Goal: Task Accomplishment & Management: Complete application form

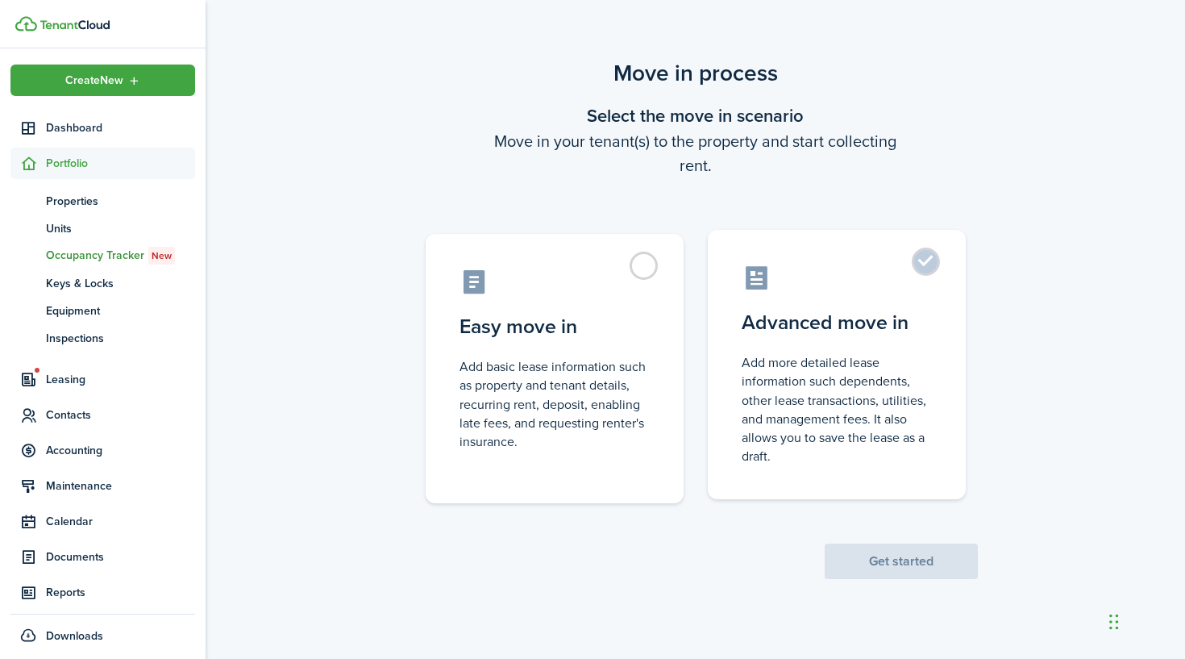
click at [878, 270] on control-radio-card-icon at bounding box center [837, 278] width 190 height 28
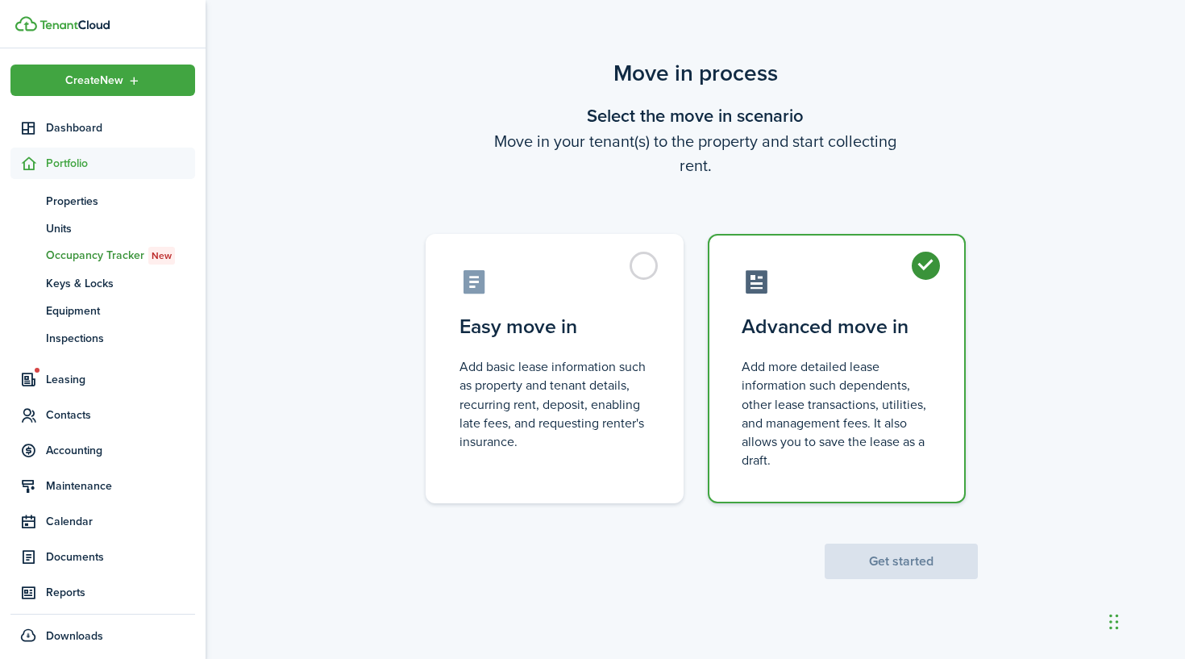
radio input "true"
click at [871, 558] on button "Get started" at bounding box center [901, 560] width 153 height 35
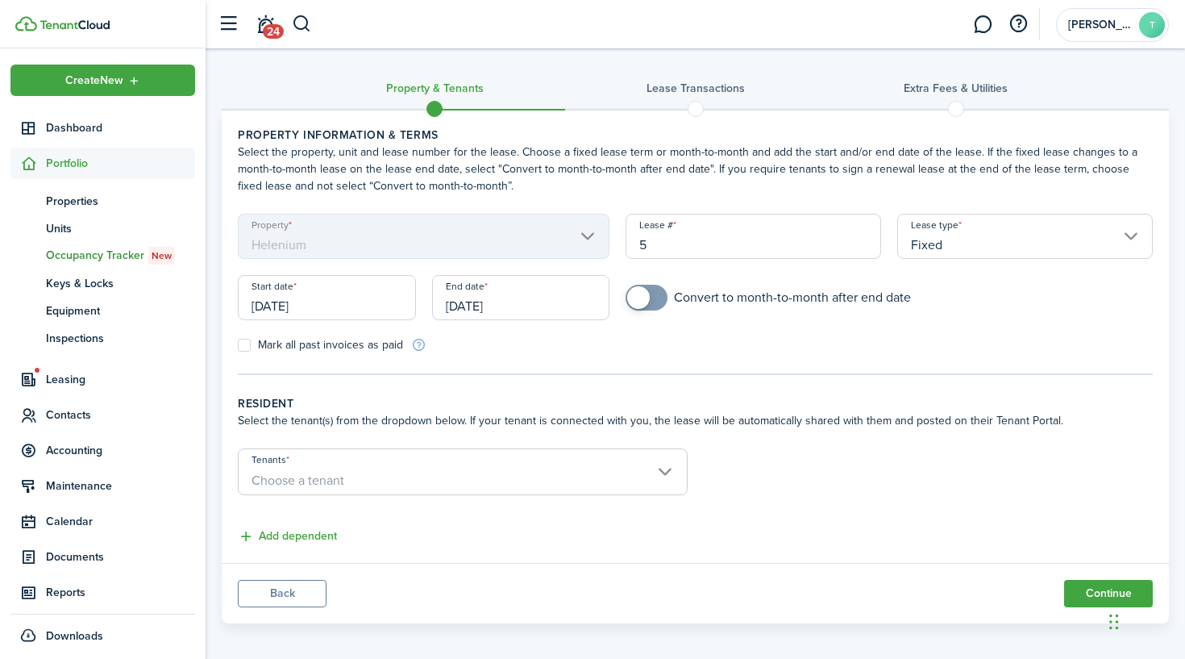
click at [957, 232] on input "Fixed" at bounding box center [1025, 236] width 256 height 45
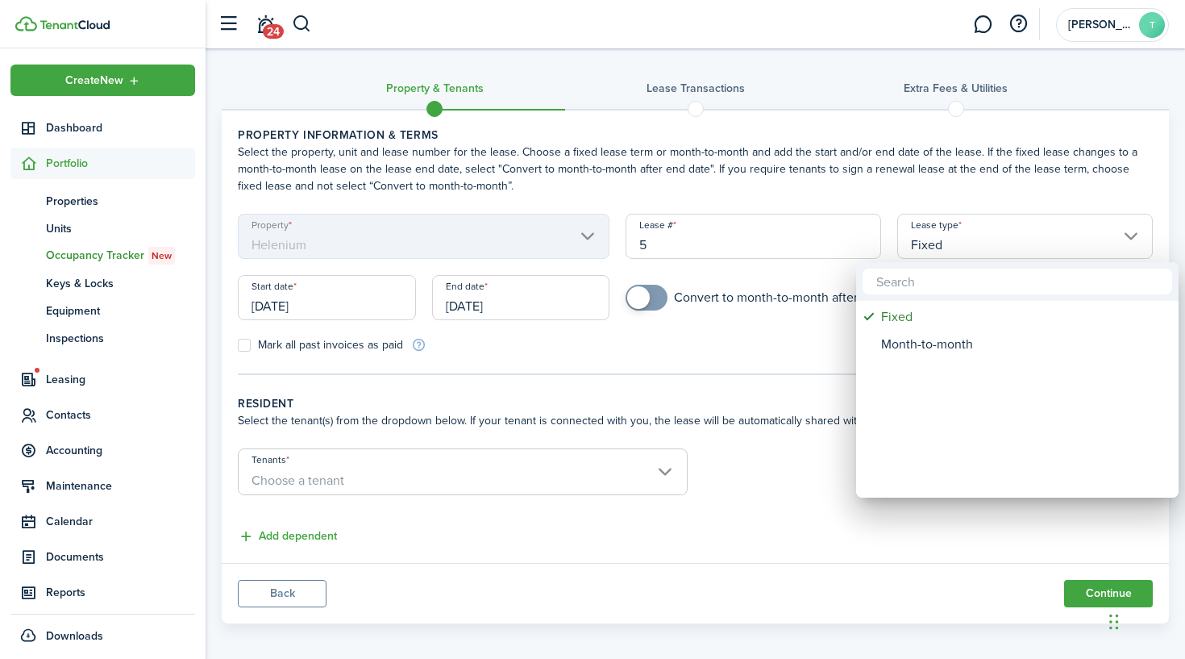
click at [957, 232] on div at bounding box center [592, 329] width 1443 height 916
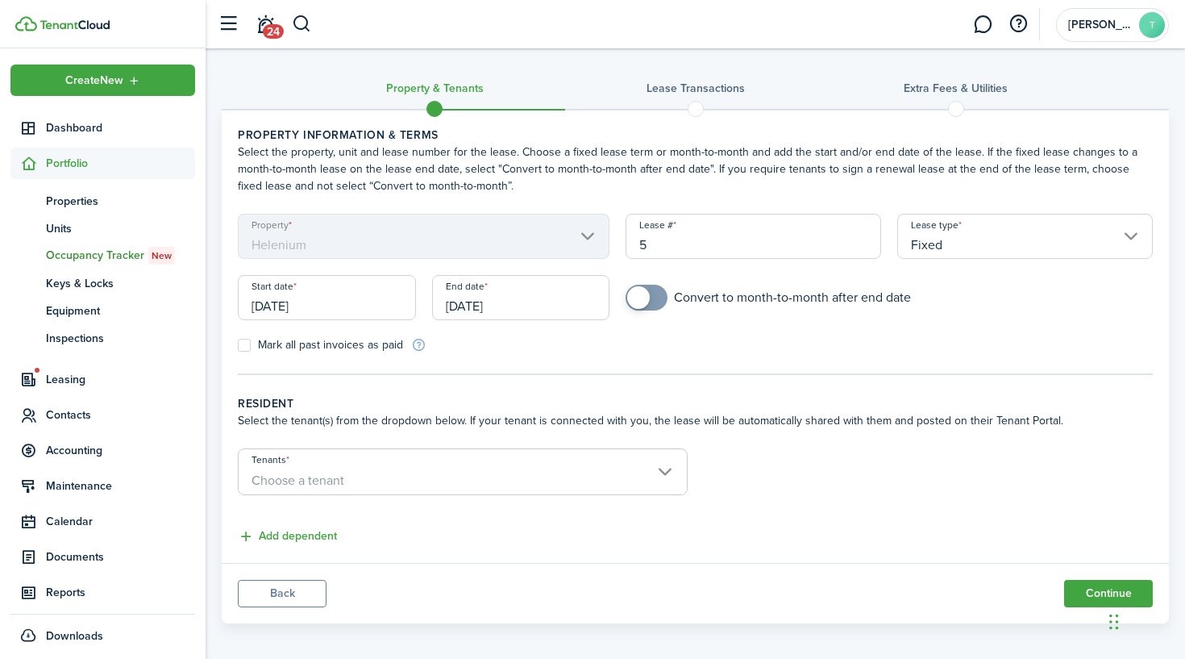
click at [355, 297] on input "[DATE]" at bounding box center [327, 297] width 178 height 45
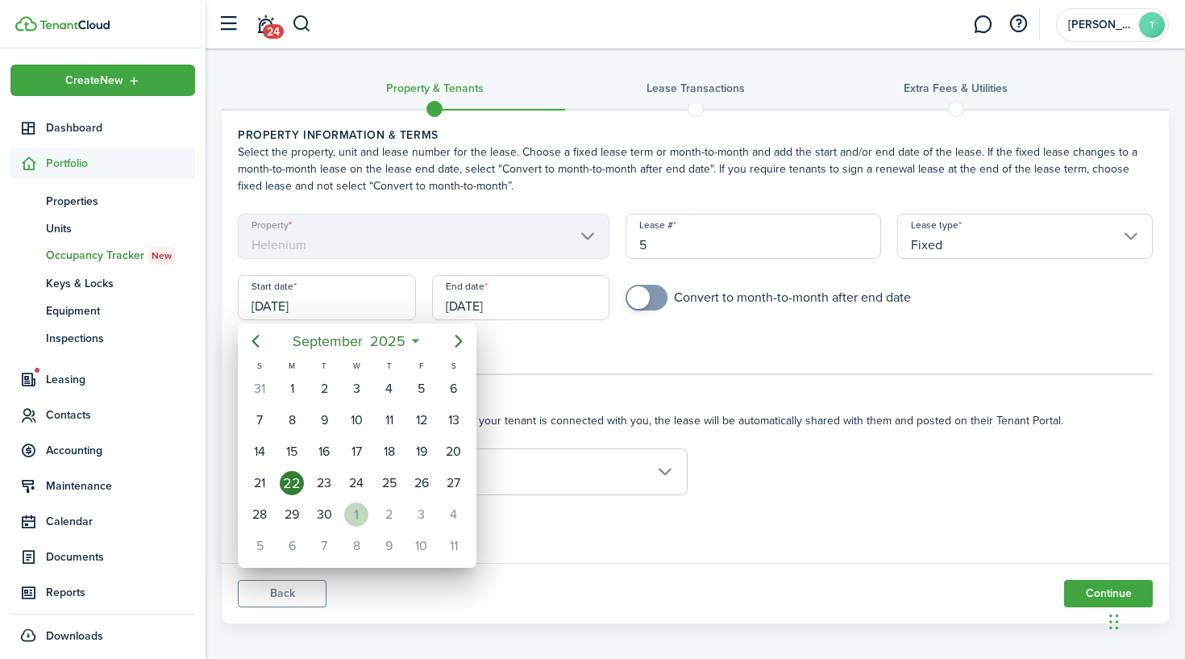
click at [350, 510] on div "1" at bounding box center [356, 514] width 24 height 24
type input "[DATE]"
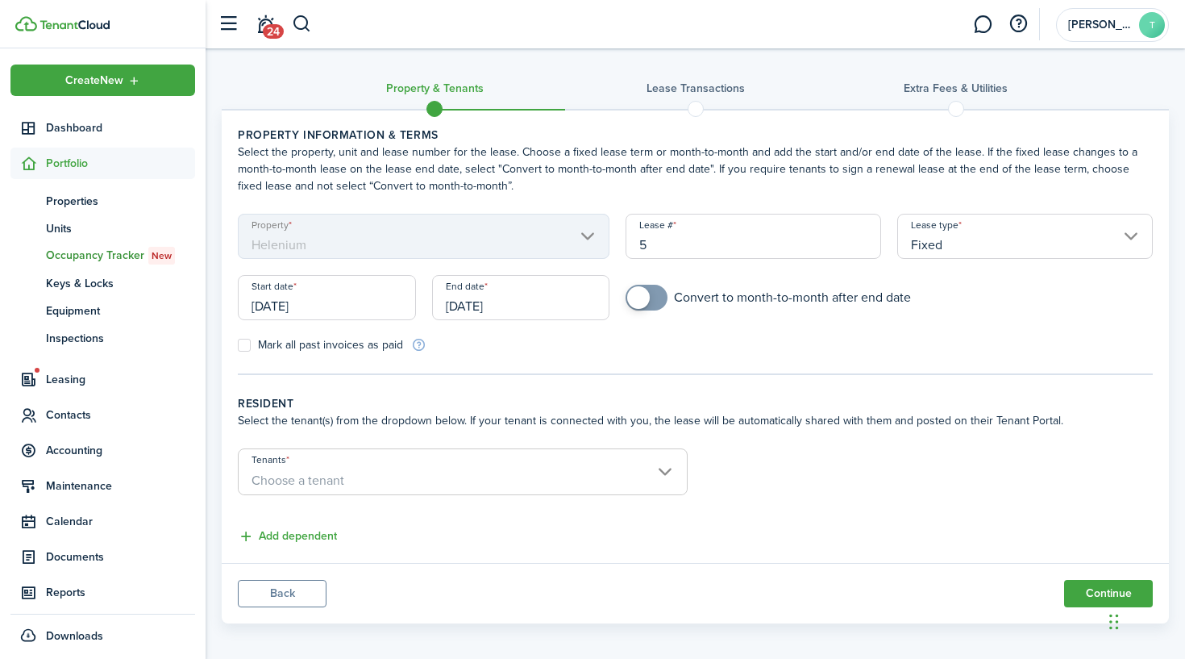
click at [551, 301] on input "[DATE]" at bounding box center [521, 297] width 178 height 45
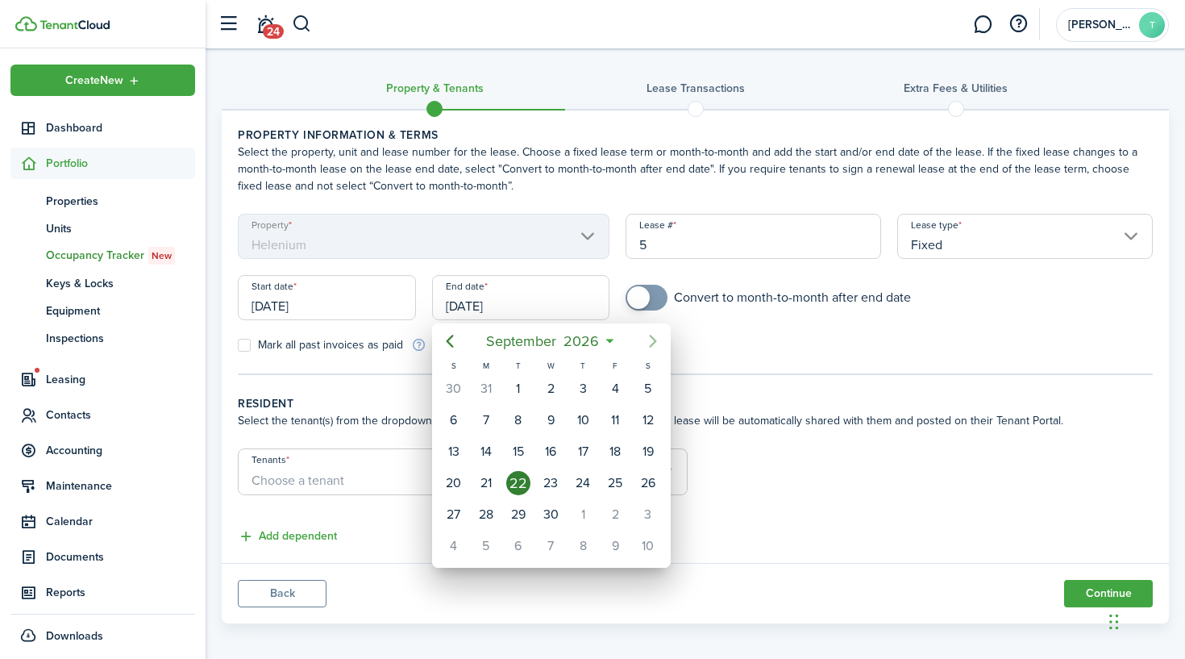
click at [654, 336] on icon "Next page" at bounding box center [652, 340] width 19 height 19
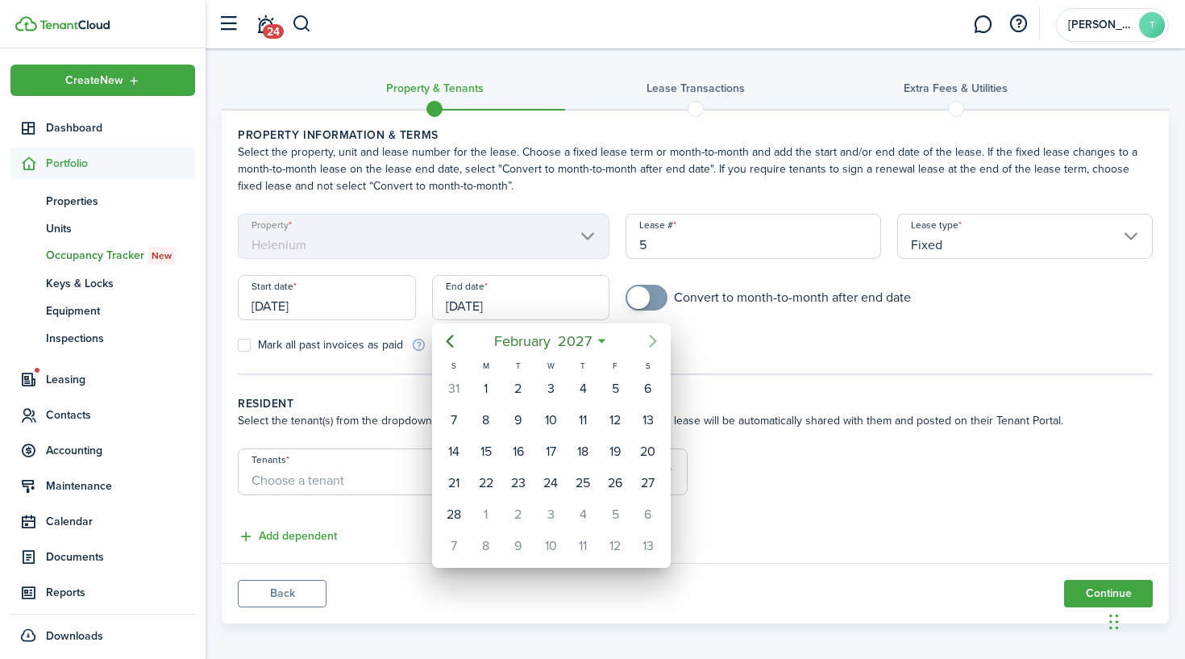
click at [654, 336] on icon "Next page" at bounding box center [652, 340] width 19 height 19
click at [548, 505] on div "31" at bounding box center [550, 514] width 24 height 24
type input "[DATE]"
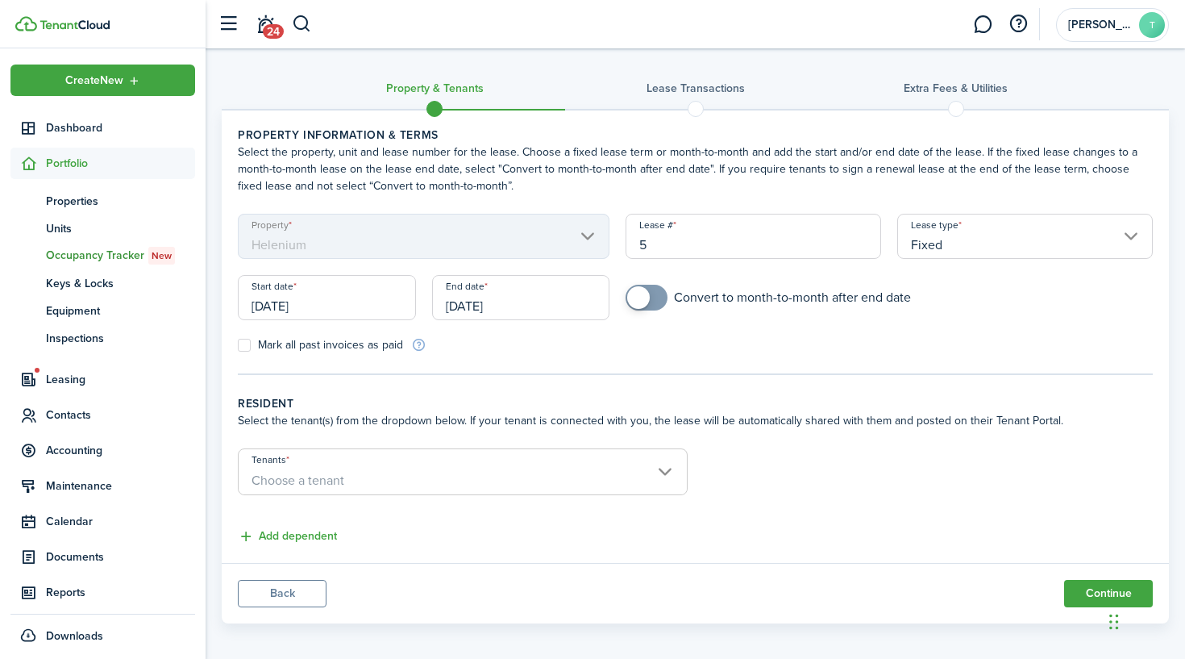
click at [326, 479] on span "Choose a tenant" at bounding box center [297, 480] width 93 height 19
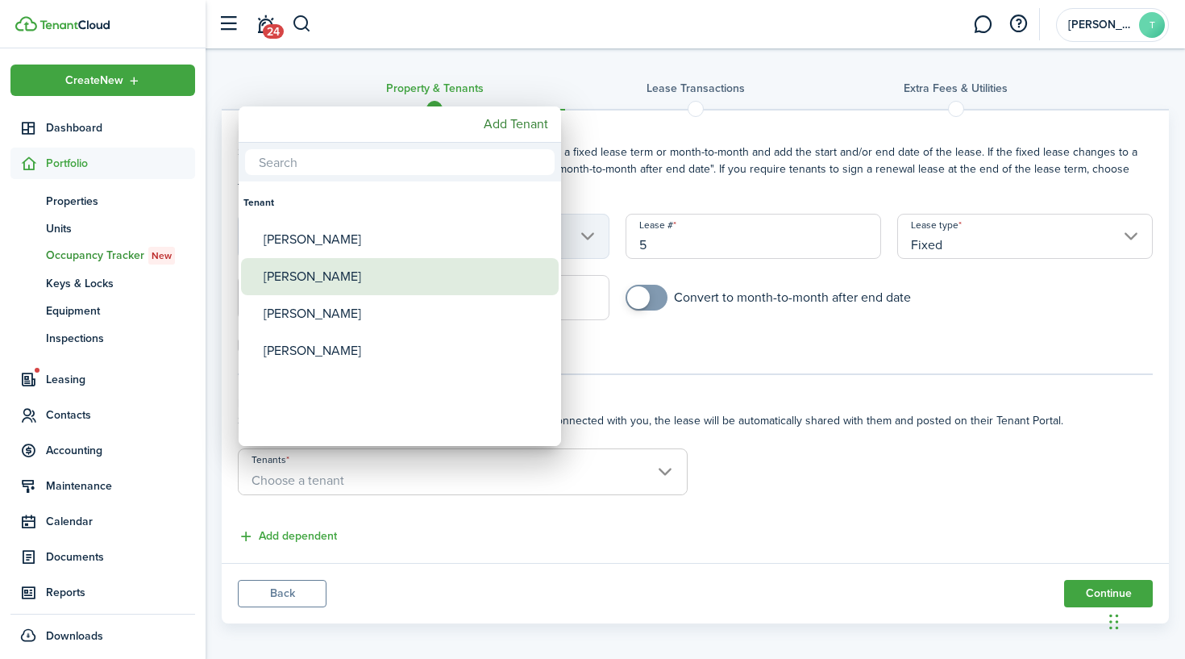
click at [341, 286] on div "[PERSON_NAME]" at bounding box center [406, 276] width 285 height 37
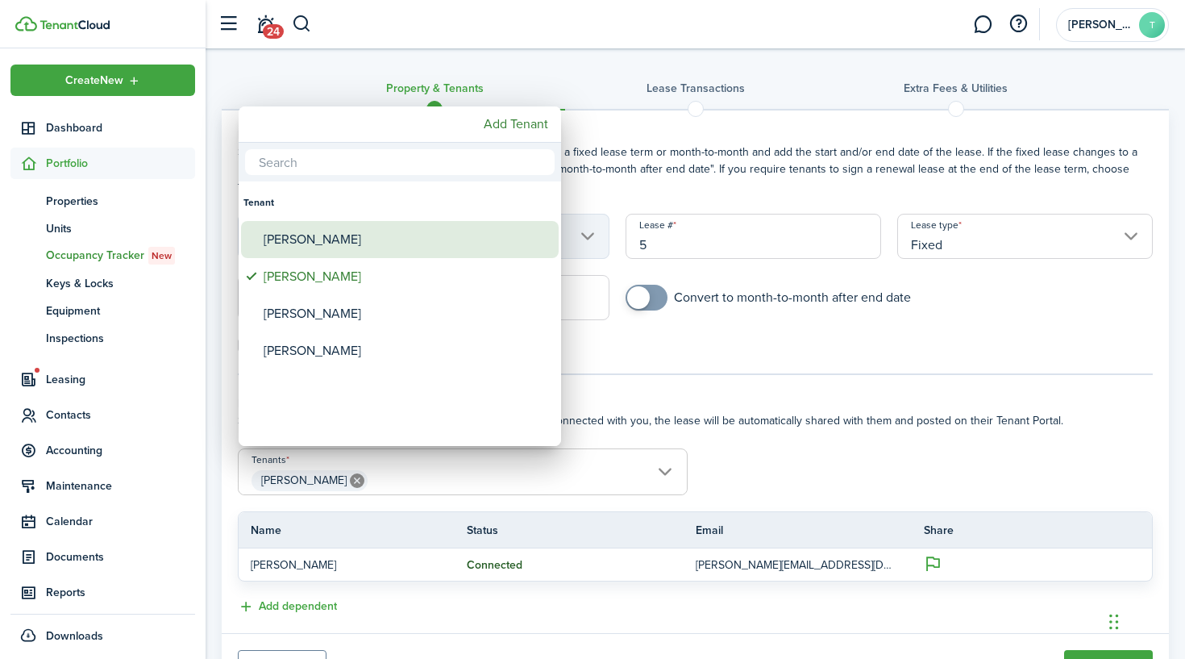
click at [326, 255] on div "[PERSON_NAME]" at bounding box center [406, 239] width 285 height 37
type input "[PERSON_NAME], [PERSON_NAME]"
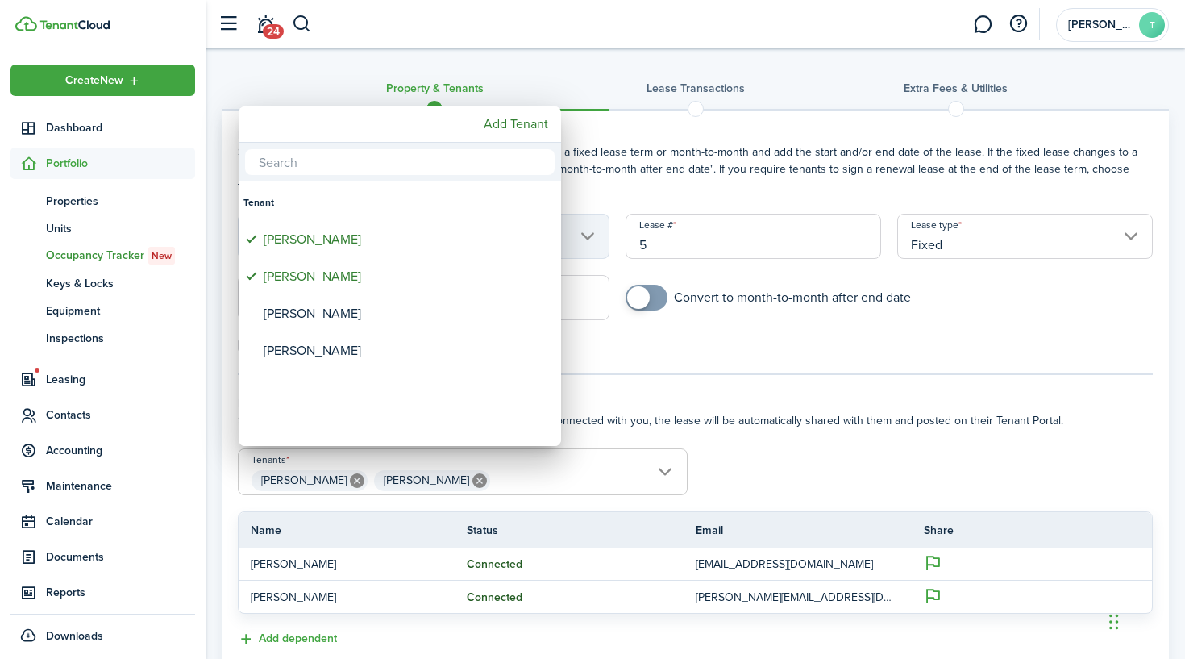
click at [721, 409] on div at bounding box center [592, 329] width 1443 height 916
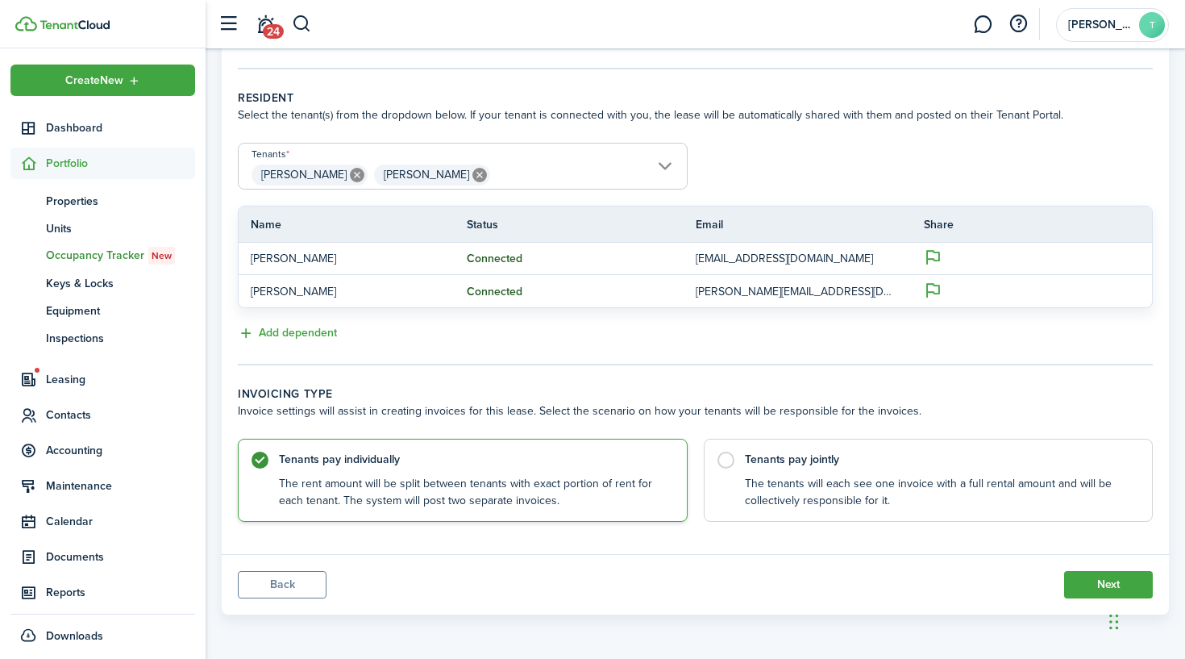
scroll to position [305, 0]
click at [727, 455] on label "Tenants pay jointly The tenants will each see one invoice with a full rental am…" at bounding box center [929, 476] width 450 height 83
radio input "false"
radio input "true"
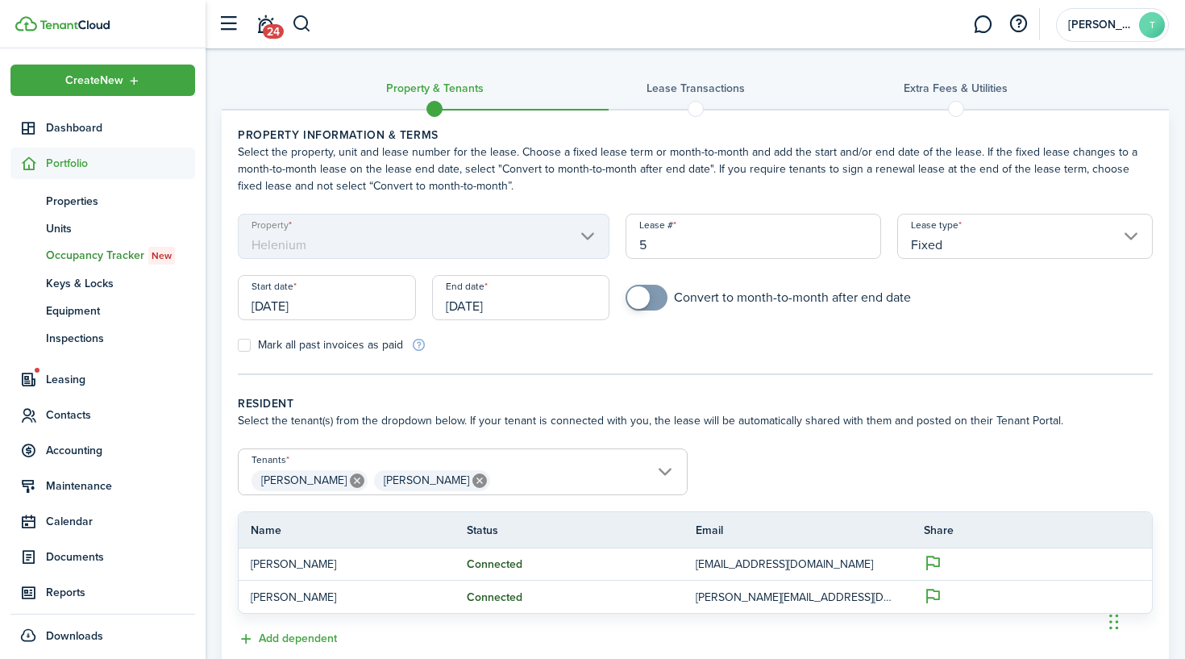
scroll to position [0, 0]
checkbox input "true"
click at [654, 298] on span at bounding box center [646, 298] width 16 height 26
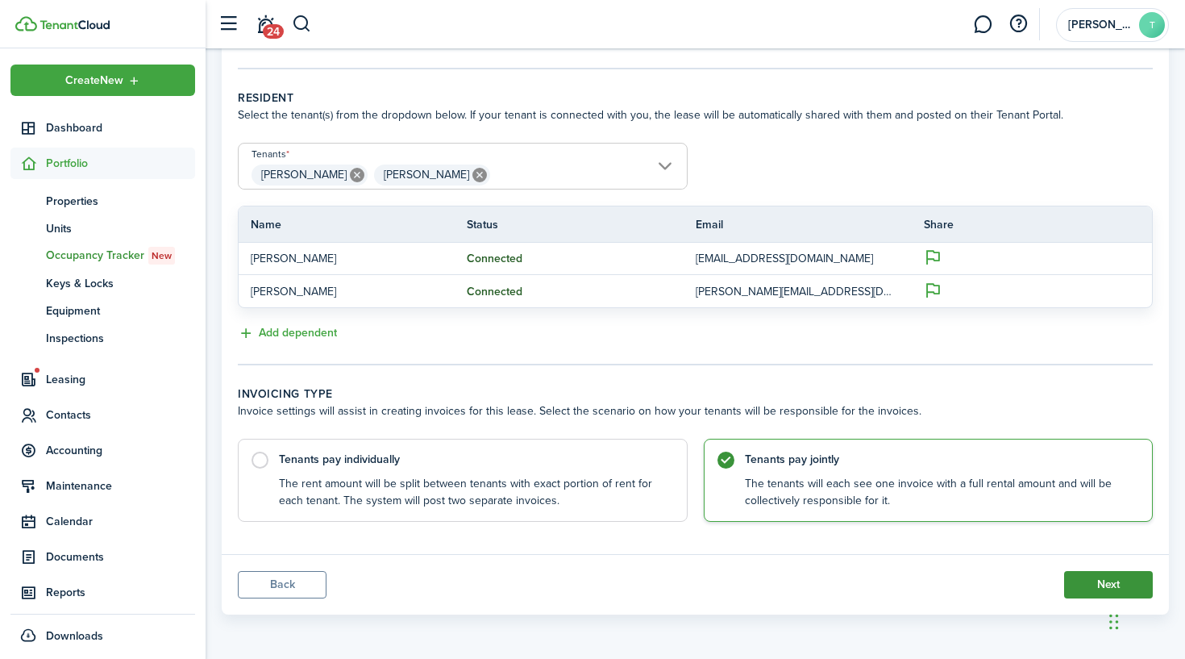
scroll to position [305, 0]
click at [1087, 588] on button "Next" at bounding box center [1108, 584] width 89 height 27
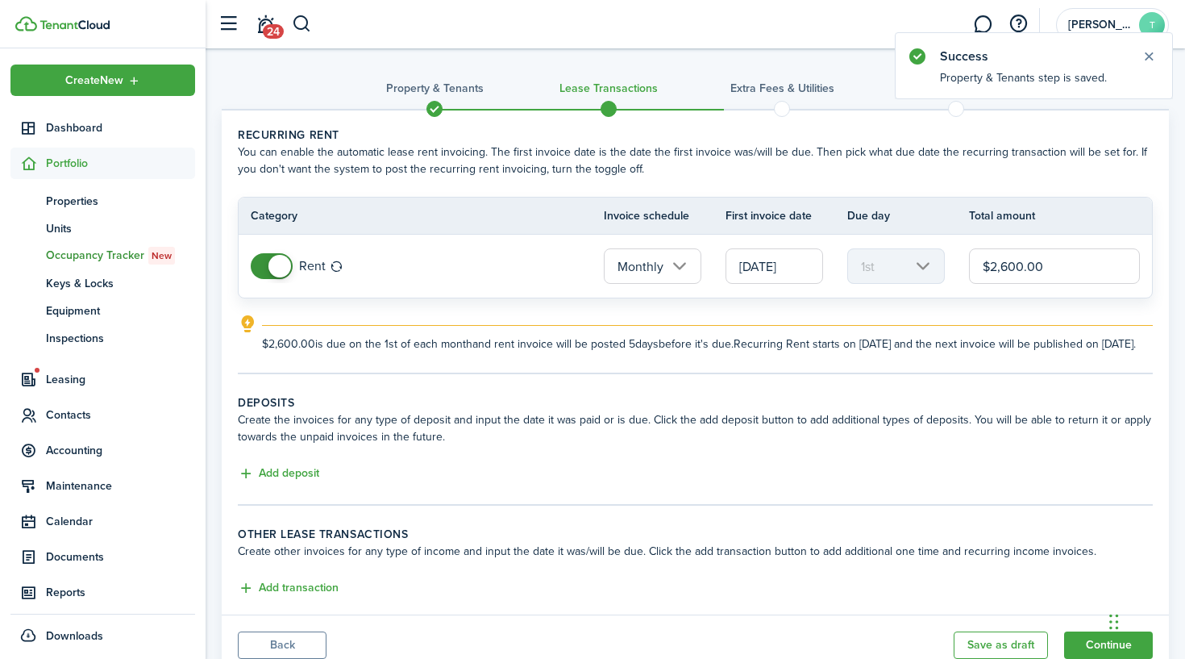
click at [748, 268] on input "[DATE]" at bounding box center [774, 265] width 98 height 35
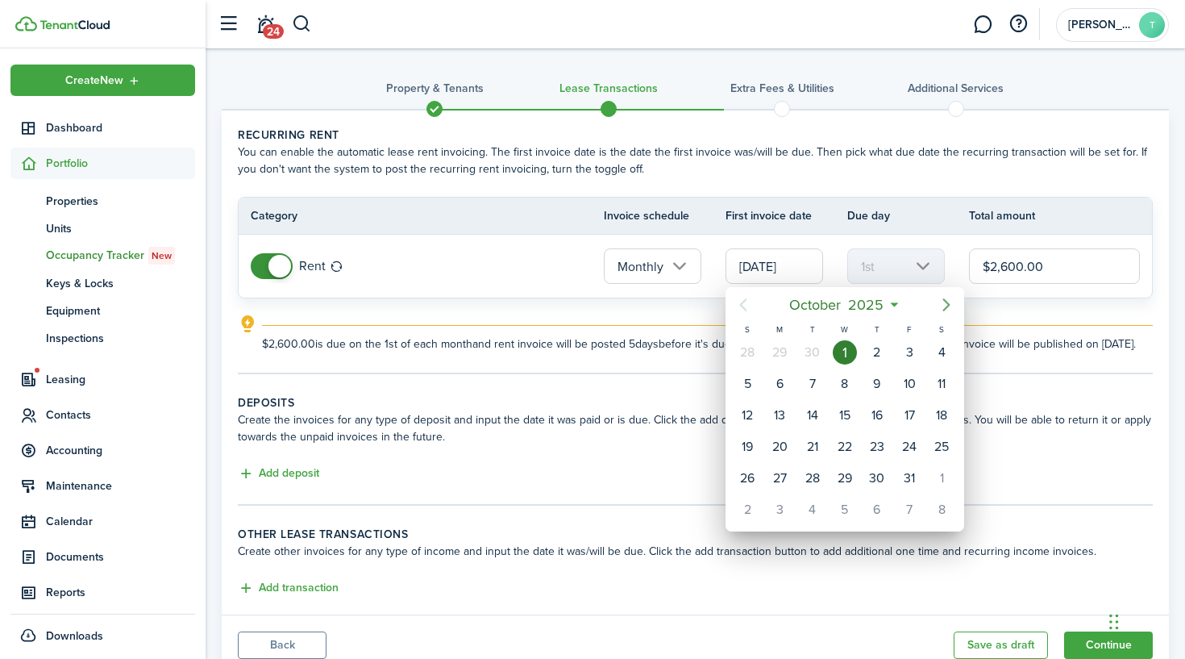
click at [946, 310] on icon "Next page" at bounding box center [946, 304] width 19 height 19
click at [886, 341] on div "[DATE]" at bounding box center [877, 352] width 32 height 31
type input "[DATE]"
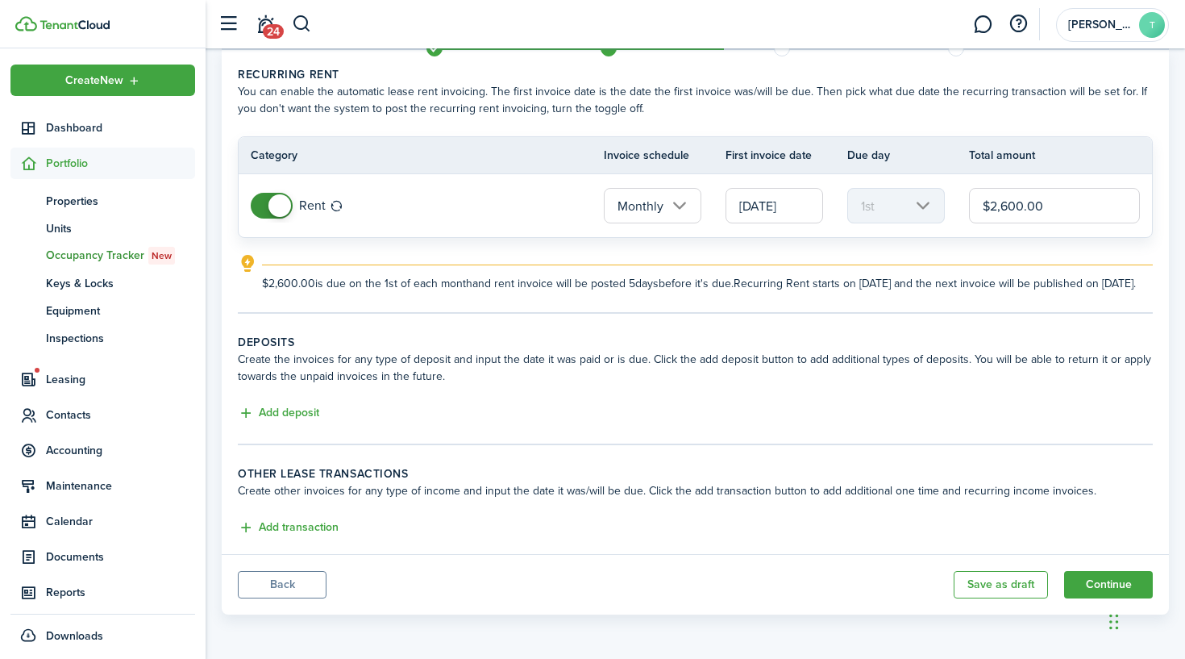
scroll to position [77, 0]
click at [318, 526] on button "Add transaction" at bounding box center [288, 527] width 101 height 19
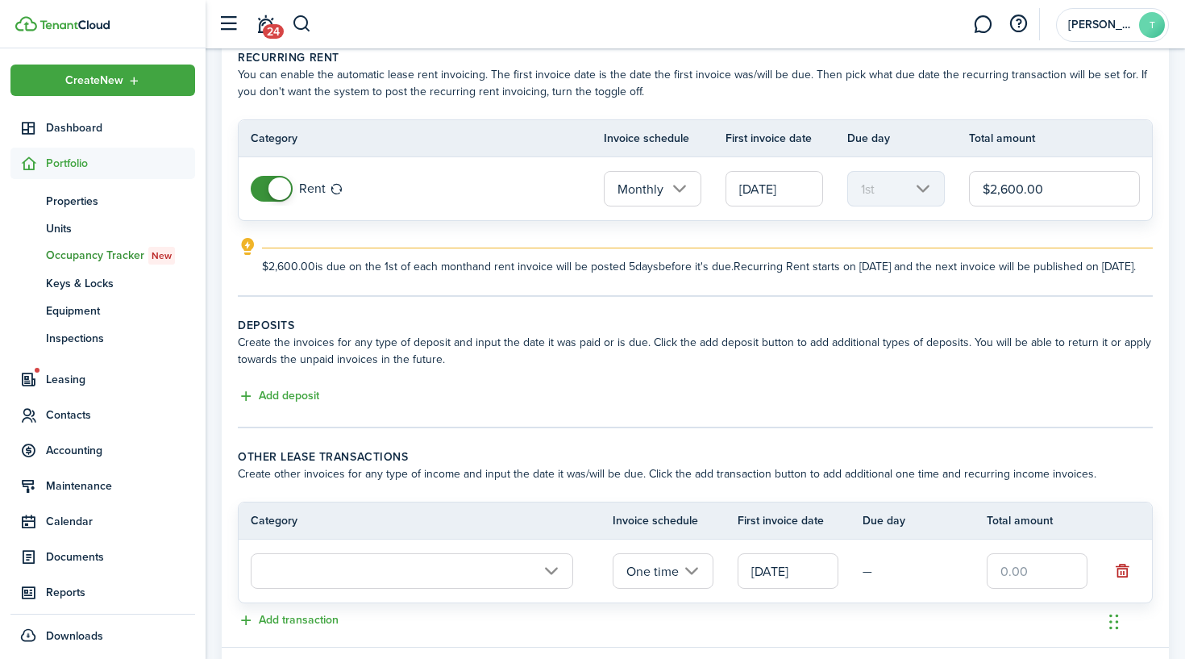
scroll to position [127, 0]
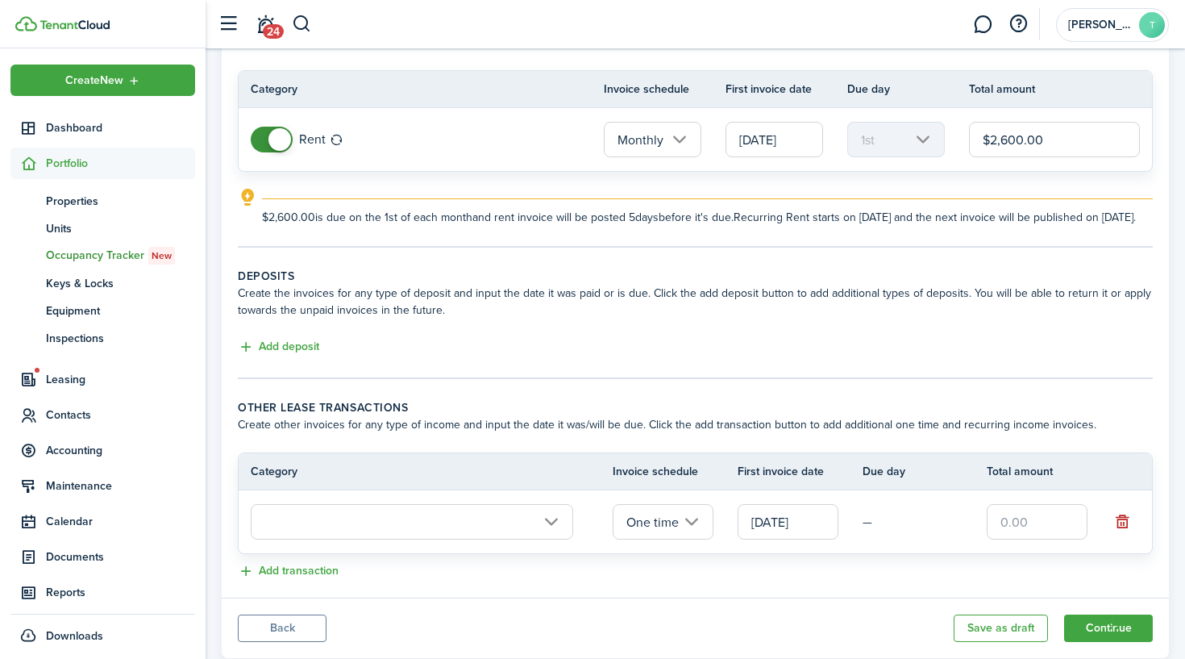
click at [348, 537] on input "text" at bounding box center [412, 521] width 322 height 35
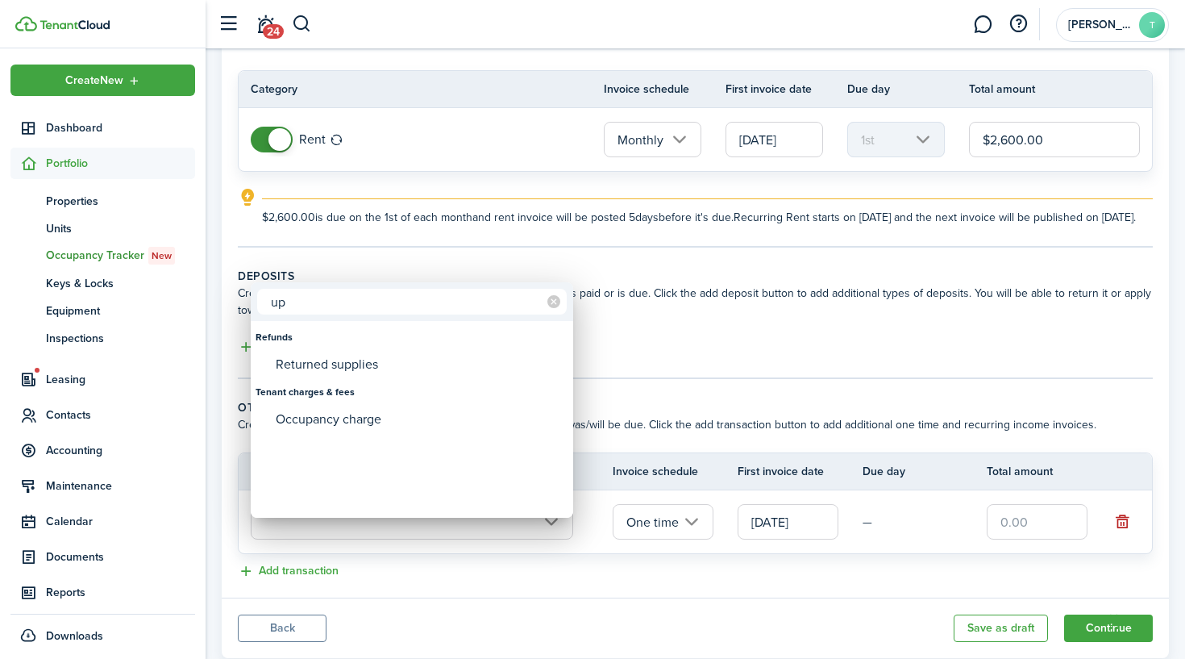
type input "u"
type input "rent"
type input "lump"
click at [553, 302] on icon at bounding box center [553, 301] width 13 height 13
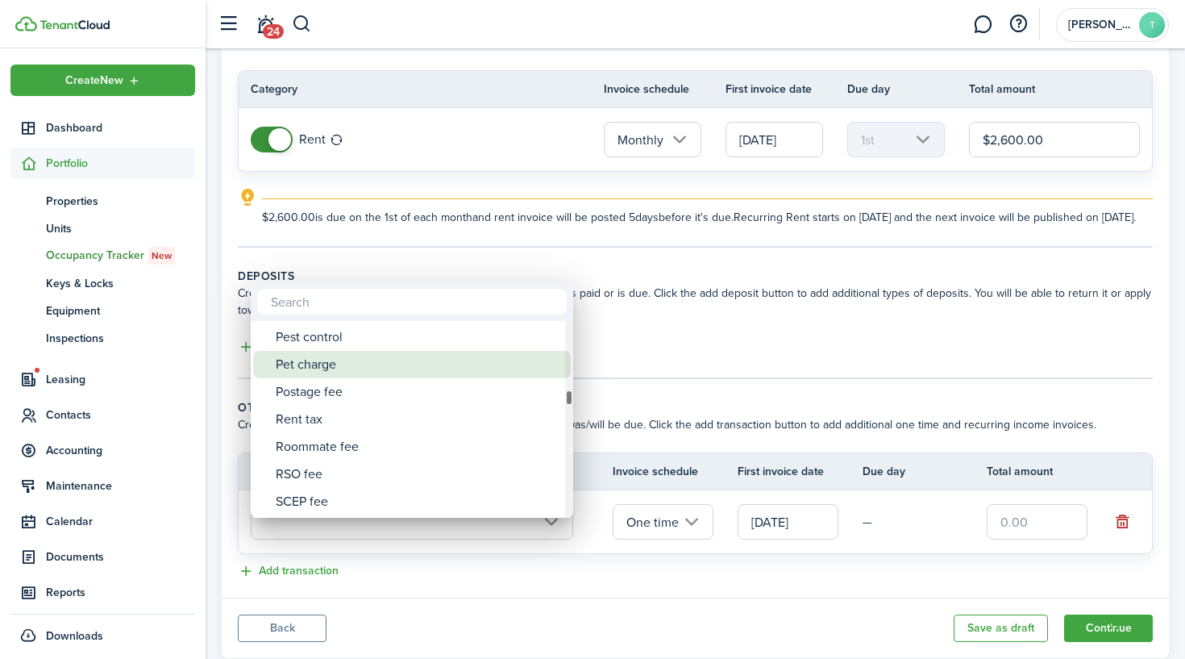
click at [326, 361] on div "Pet charge" at bounding box center [418, 364] width 285 height 27
type input "Tenant charges & fees / Pet charge"
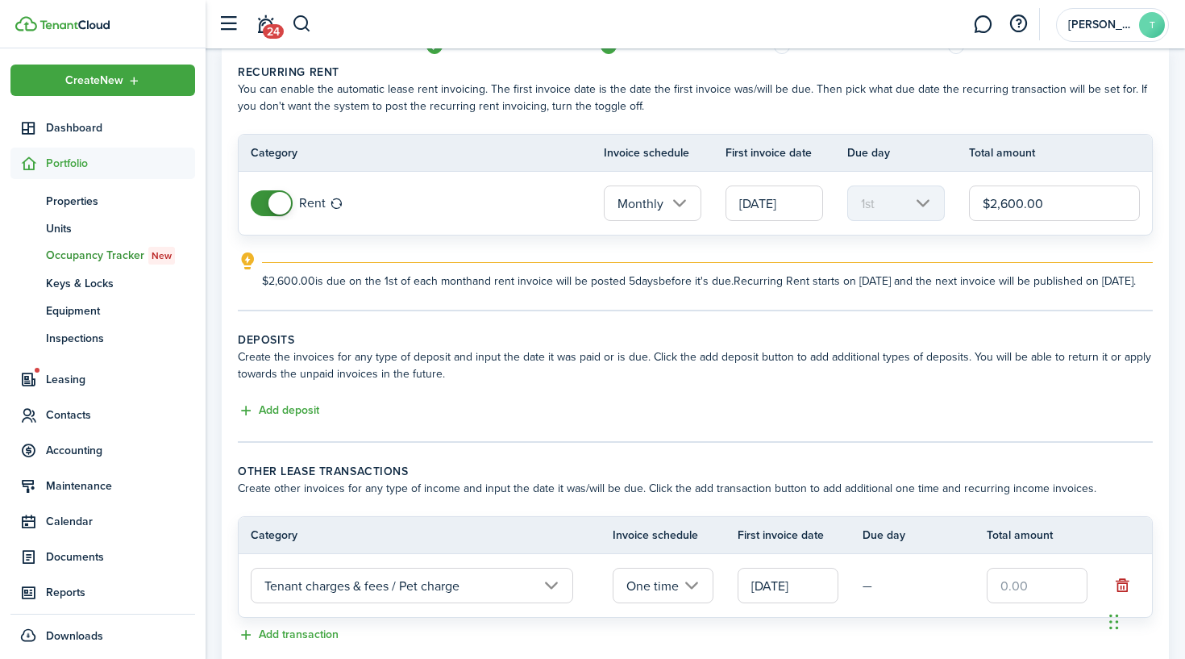
scroll to position [64, 0]
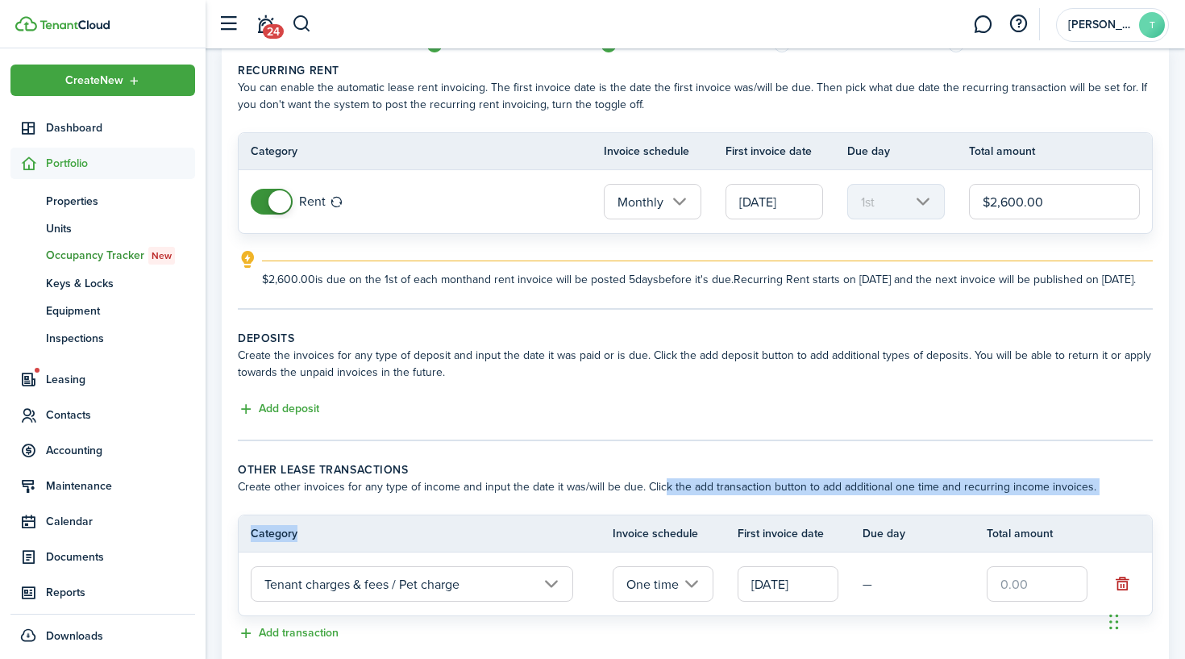
drag, startPoint x: 658, startPoint y: 504, endPoint x: 696, endPoint y: 513, distance: 39.9
click at [696, 513] on lease-classic-other-transaction "Other lease transactions Create other invoices for any type of income and input…" at bounding box center [695, 552] width 915 height 182
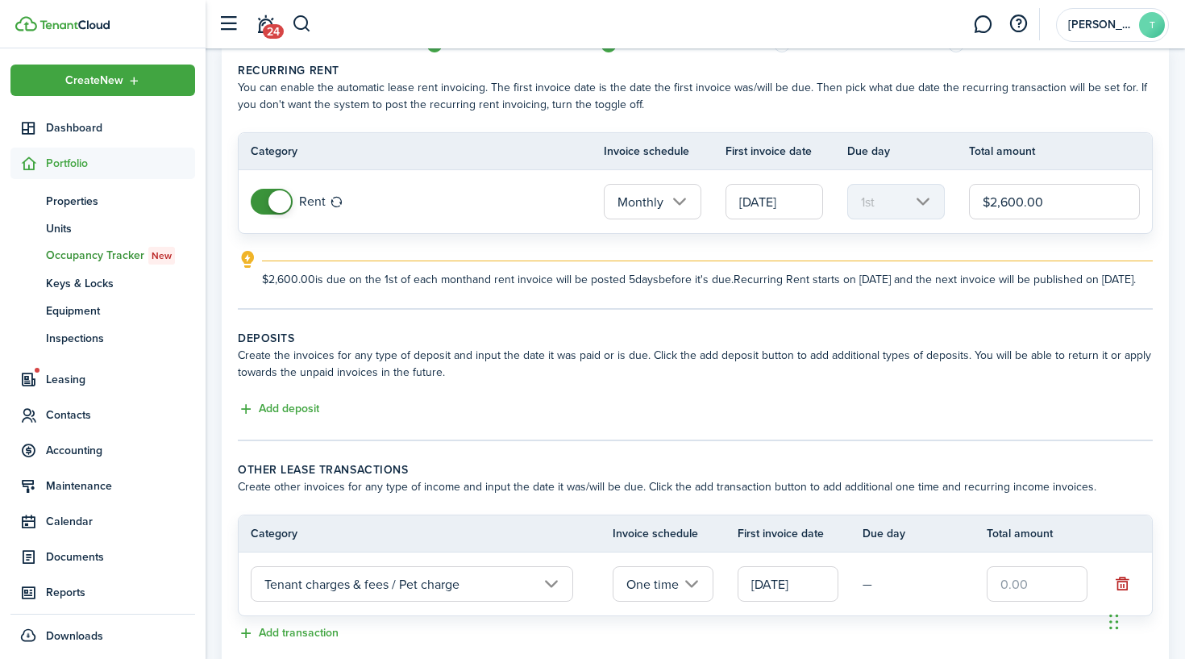
click at [696, 513] on lease-classic-other-transaction "Other lease transactions Create other invoices for any type of income and input…" at bounding box center [695, 552] width 915 height 182
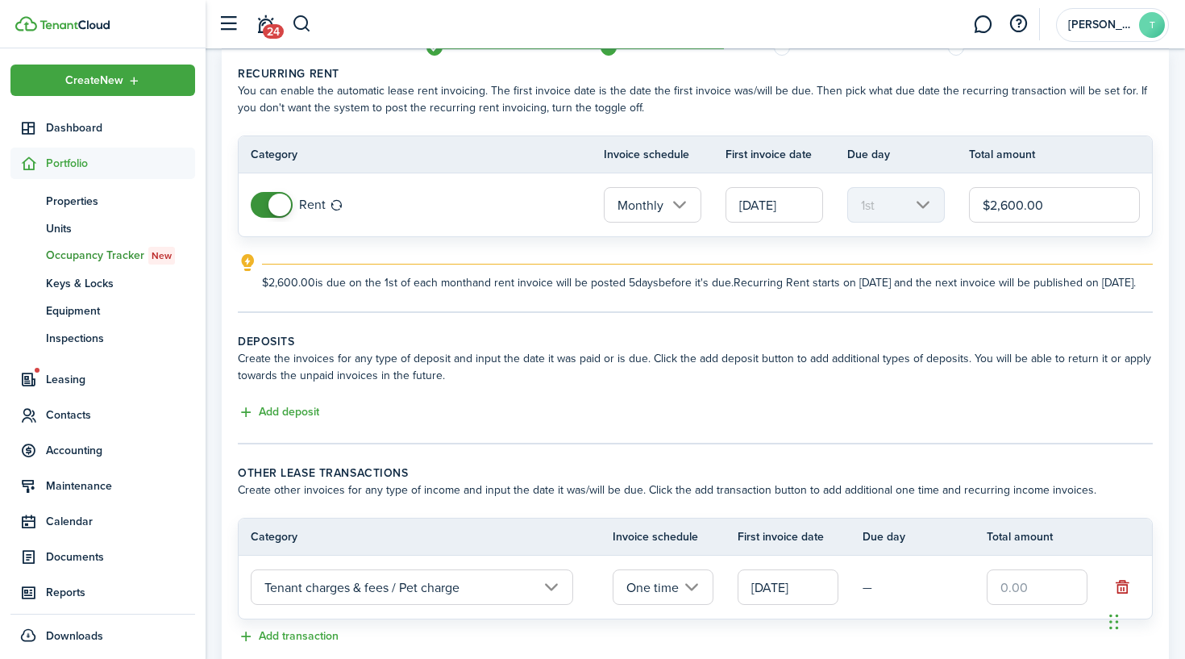
scroll to position [73, 0]
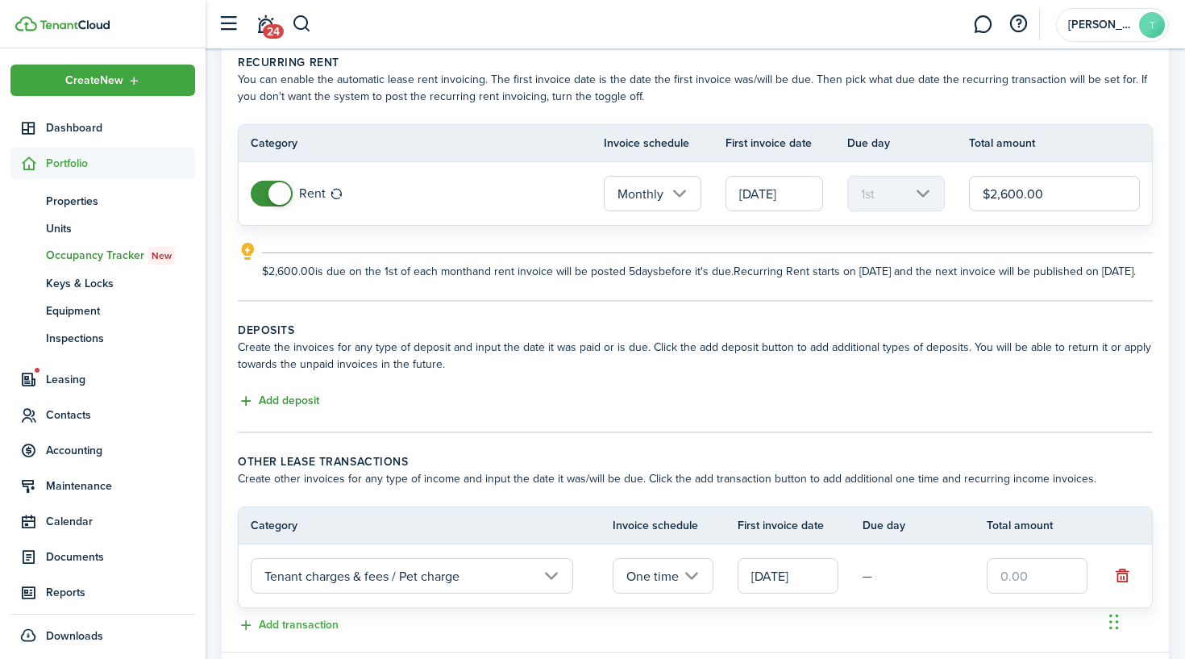
click at [282, 410] on button "Add deposit" at bounding box center [278, 401] width 81 height 19
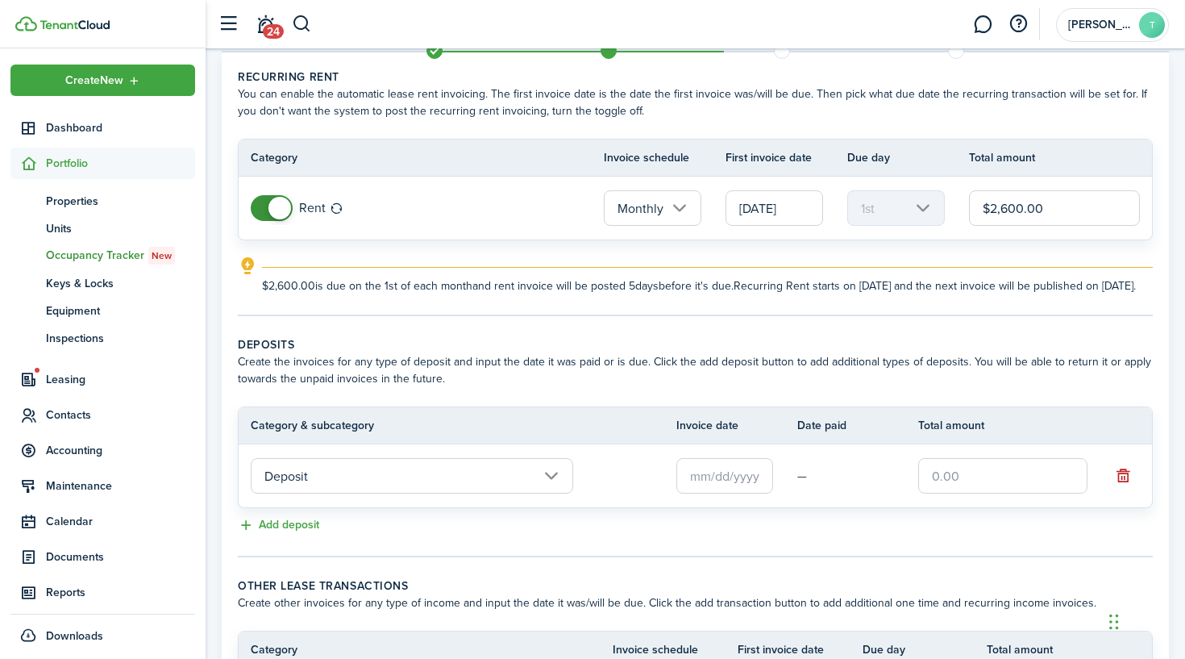
scroll to position [55, 0]
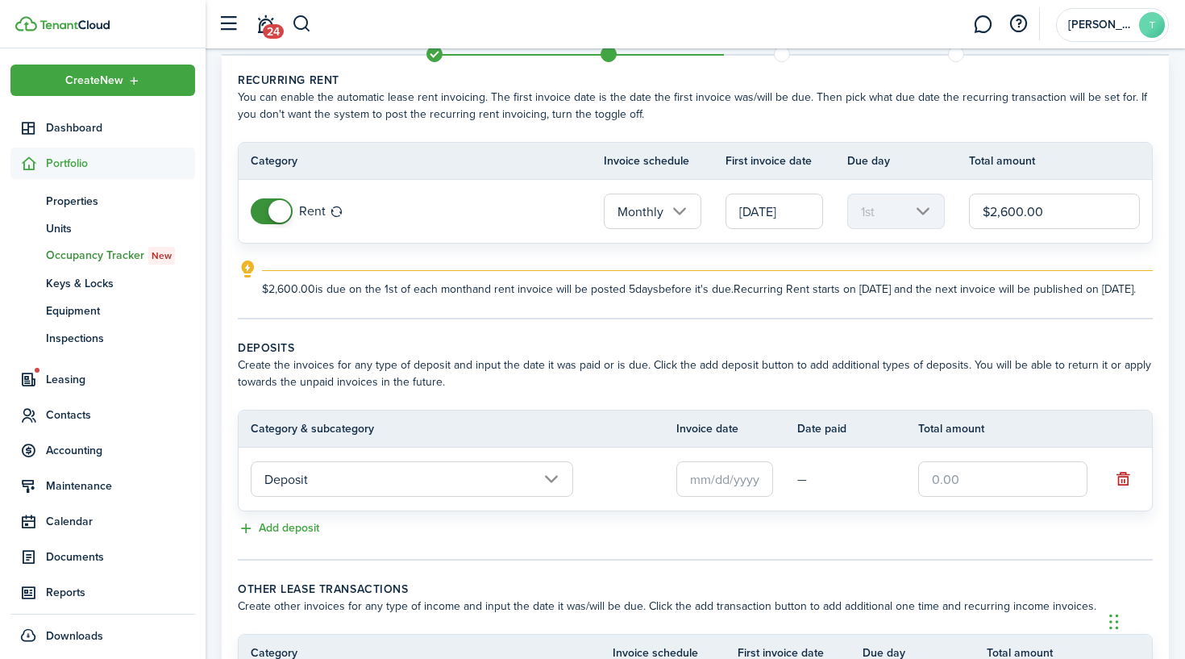
click at [736, 497] on input "text" at bounding box center [724, 478] width 97 height 35
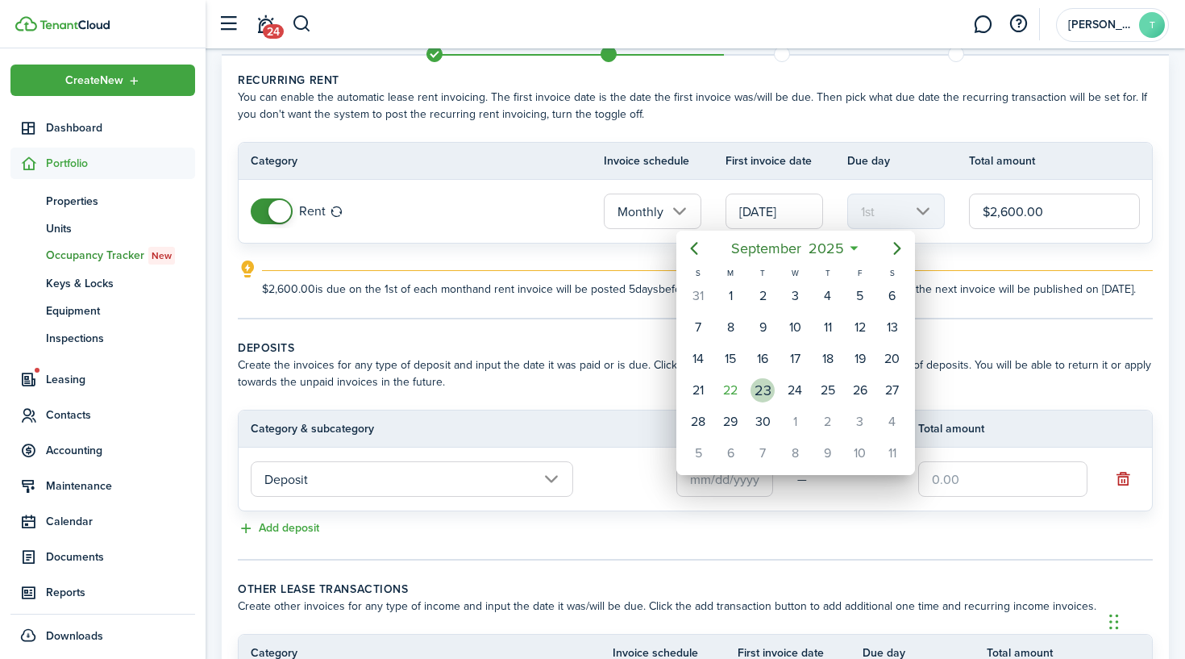
click at [771, 394] on div "23" at bounding box center [762, 390] width 24 height 24
type input "[DATE]"
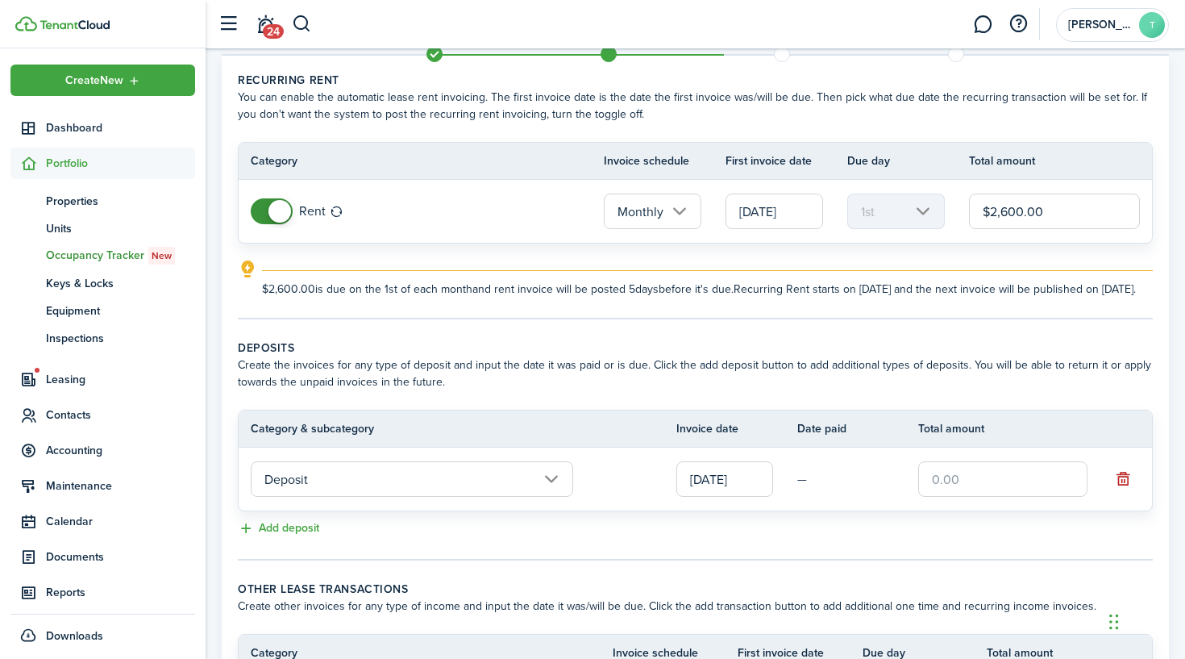
click at [958, 492] on input "text" at bounding box center [1002, 478] width 169 height 35
type input "$2,600.00"
click at [277, 538] on button "Add deposit" at bounding box center [278, 528] width 81 height 19
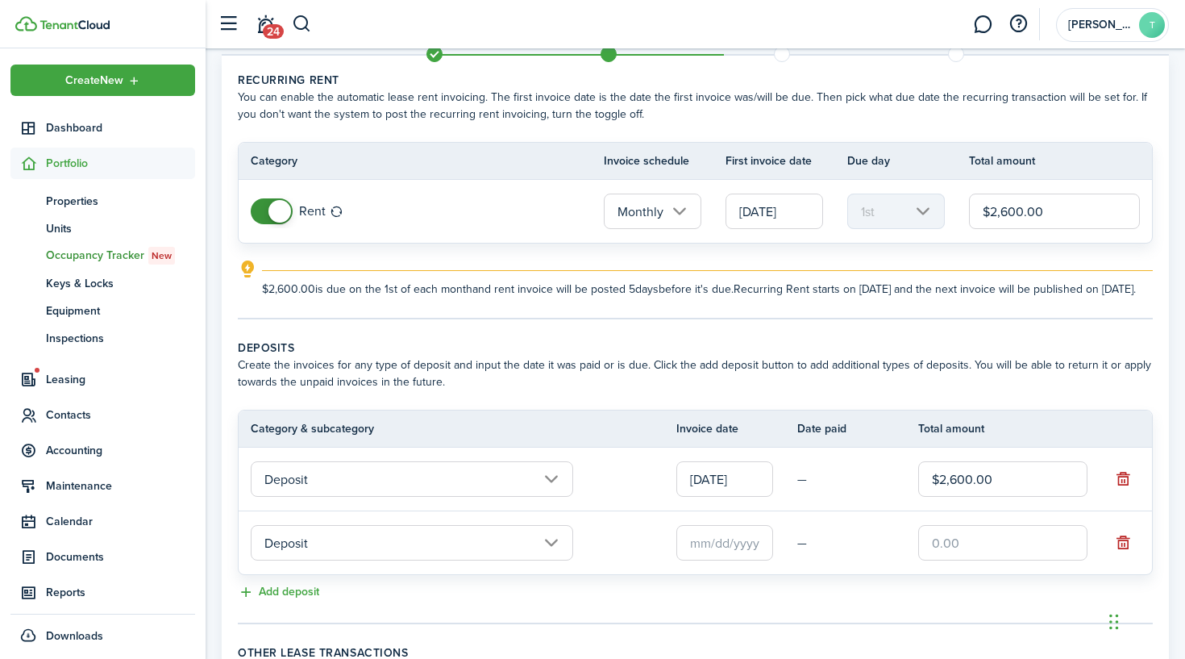
click at [292, 555] on input "Deposit" at bounding box center [412, 542] width 322 height 35
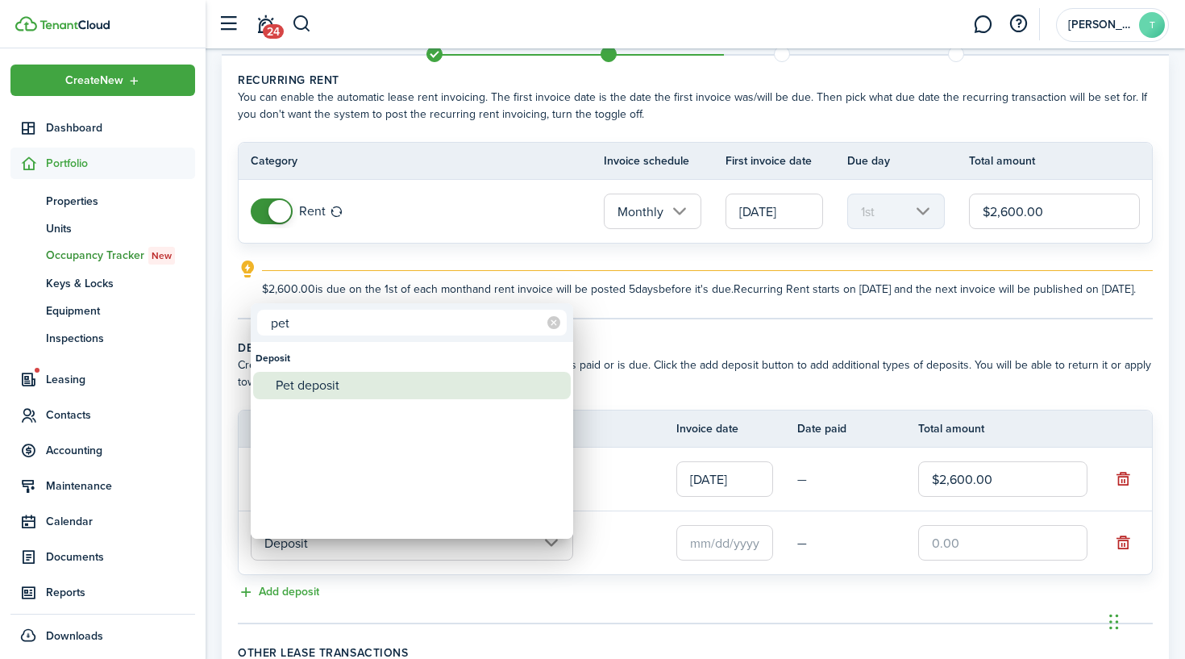
type input "pet"
click at [305, 387] on div "Pet deposit" at bounding box center [418, 385] width 285 height 27
type input "Deposit / Pet deposit"
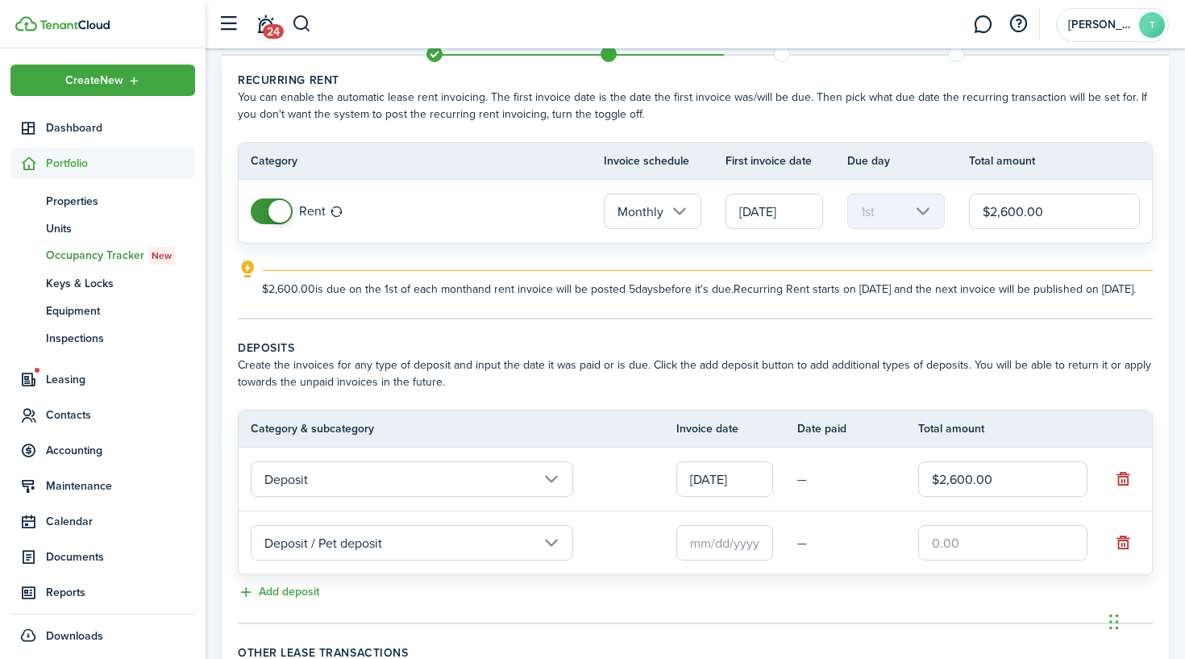
click at [717, 560] on input "text" at bounding box center [724, 542] width 97 height 35
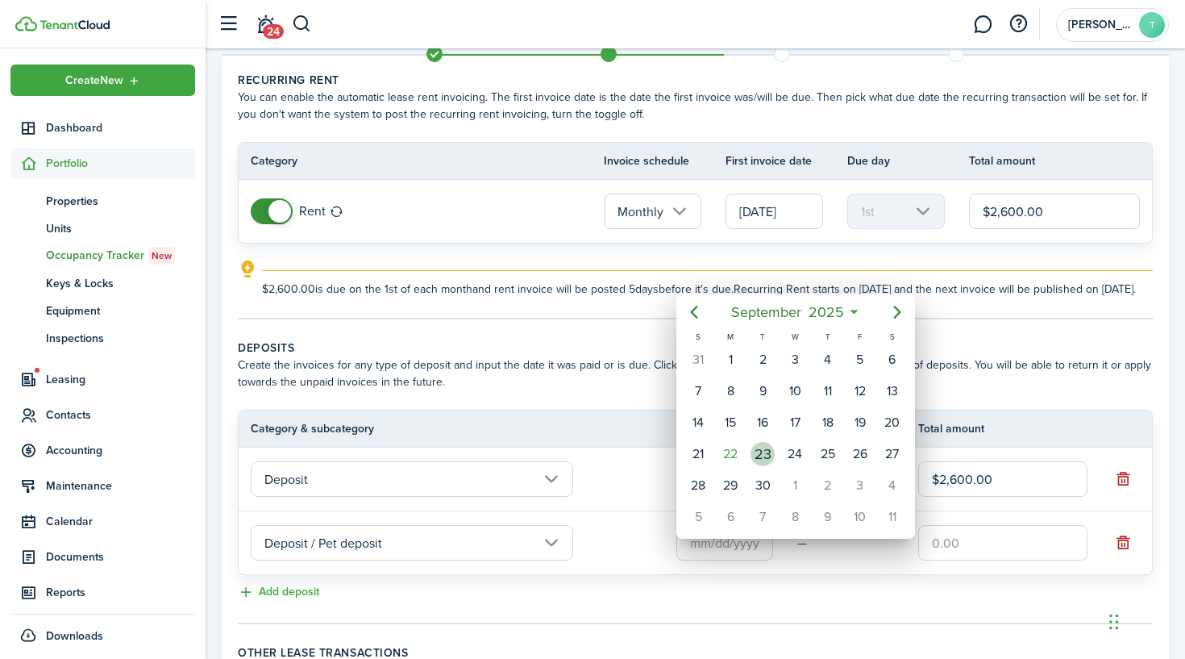
click at [752, 455] on div "23" at bounding box center [762, 454] width 24 height 24
type input "[DATE]"
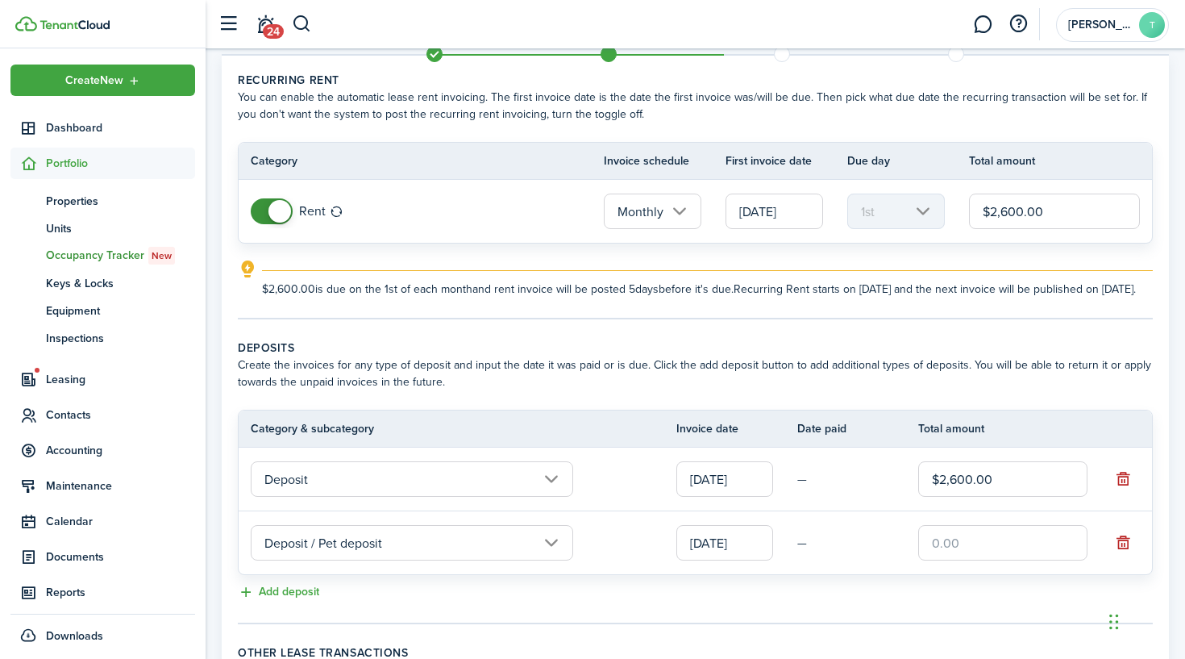
click at [995, 560] on input "text" at bounding box center [1002, 542] width 169 height 35
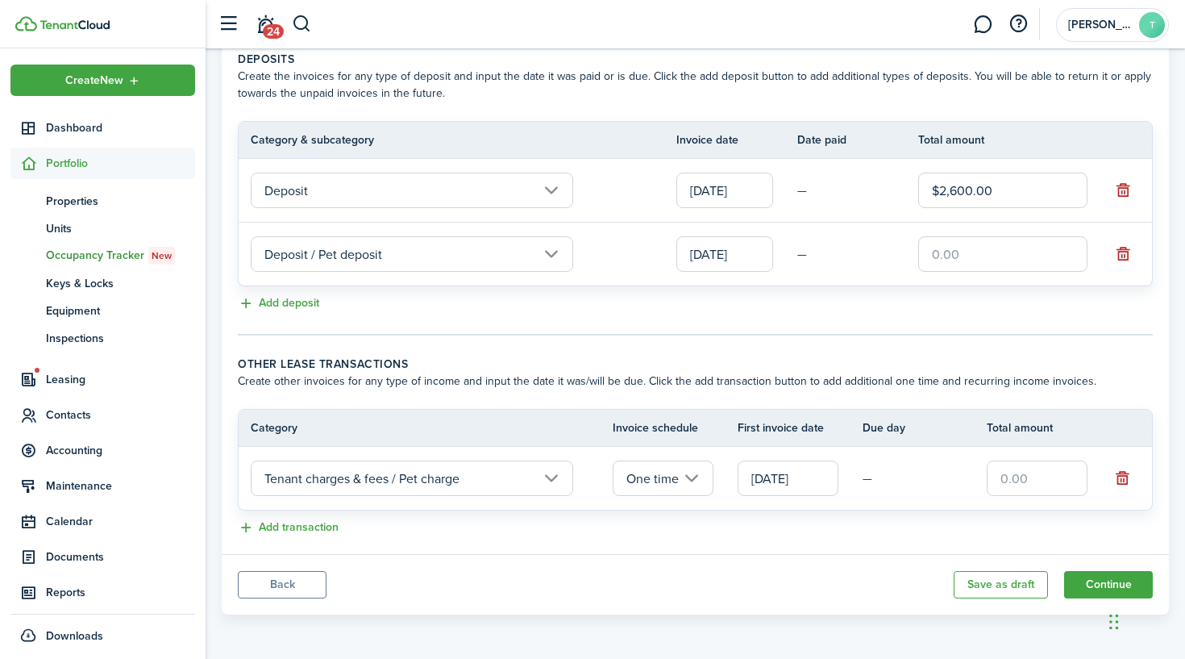
scroll to position [360, 0]
click at [646, 476] on input "One time" at bounding box center [663, 477] width 101 height 35
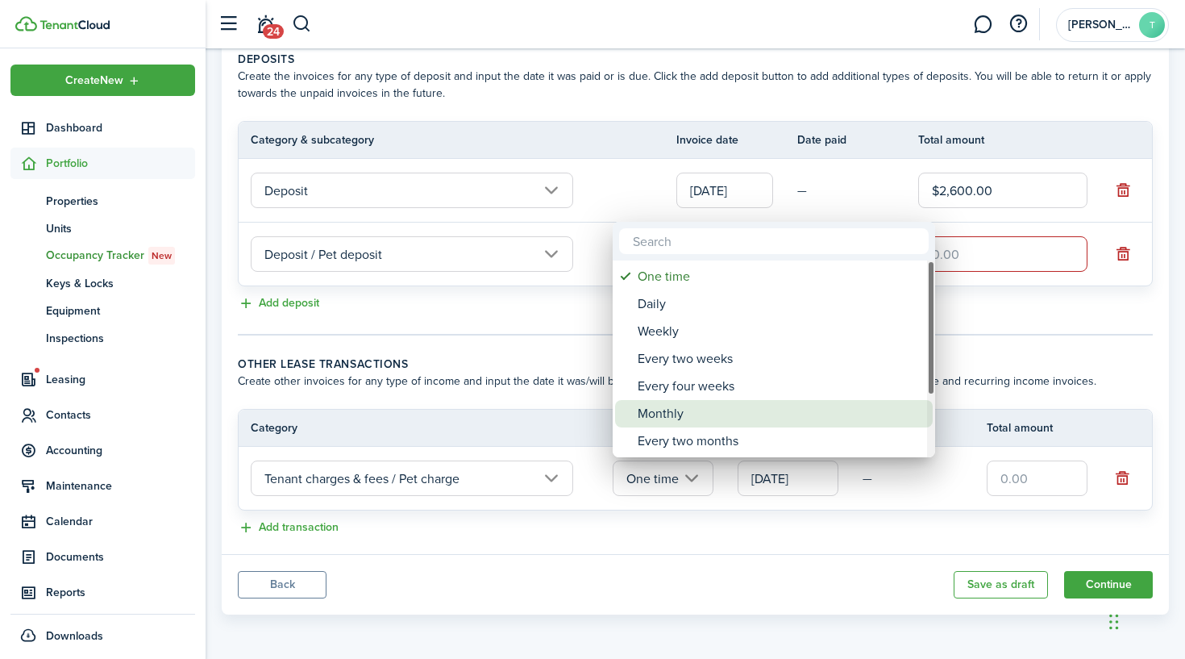
click at [678, 408] on div "Monthly" at bounding box center [780, 413] width 285 height 27
type input "Monthly"
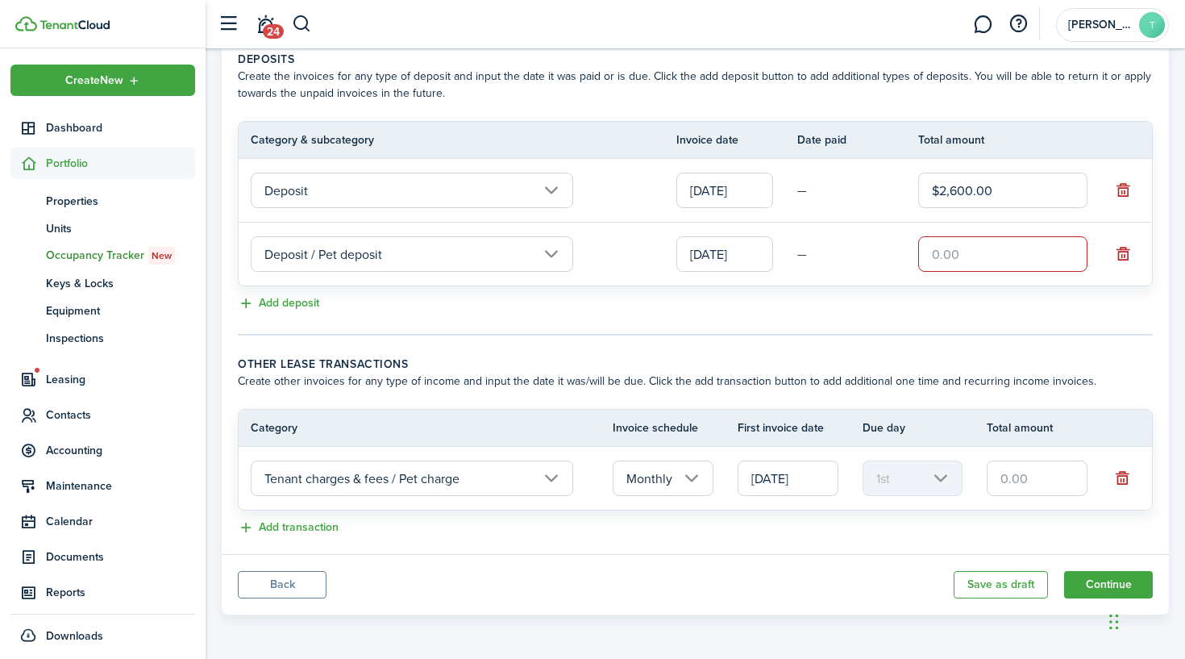
click at [796, 476] on input "[DATE]" at bounding box center [788, 477] width 101 height 35
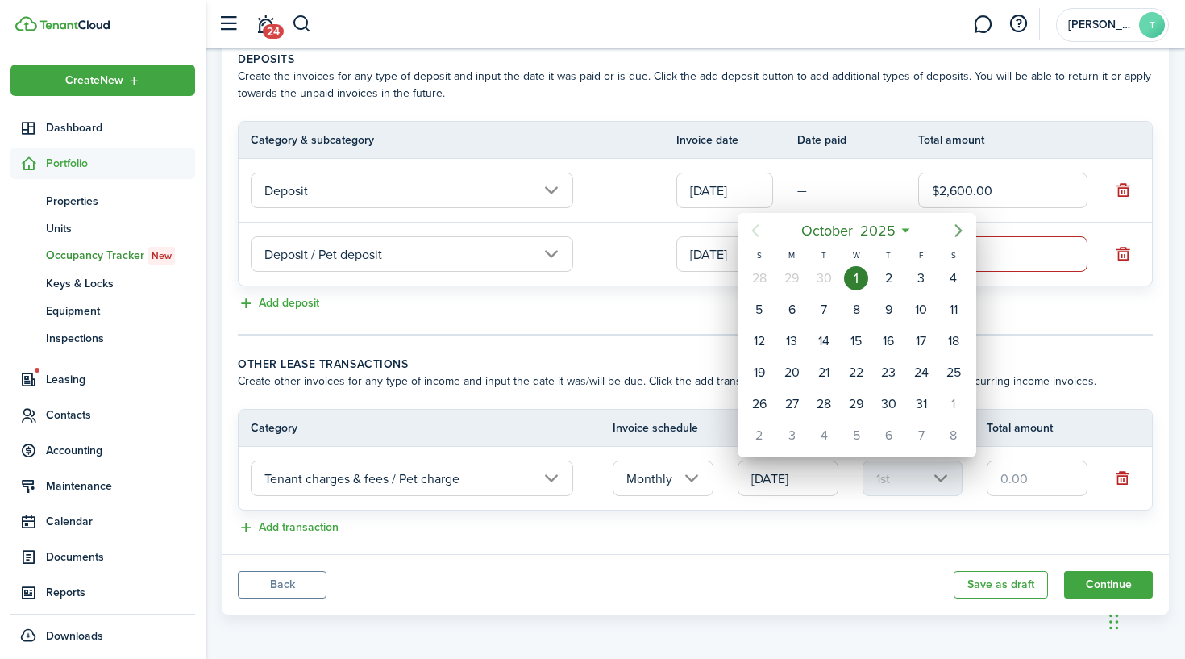
click at [953, 231] on icon "Next page" at bounding box center [958, 230] width 19 height 19
click at [885, 279] on div "1" at bounding box center [888, 278] width 24 height 24
type input "[DATE]"
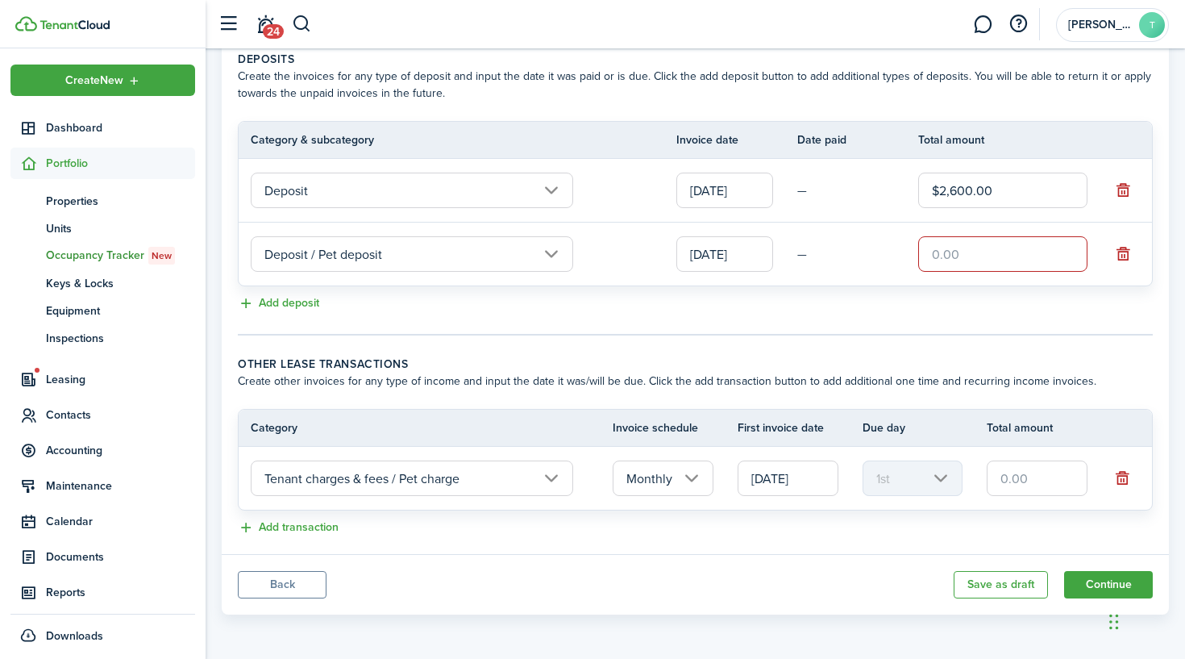
click at [1014, 479] on input "text" at bounding box center [1037, 477] width 101 height 35
type input "$25.00"
click at [904, 518] on div "Add transaction" at bounding box center [695, 527] width 915 height 19
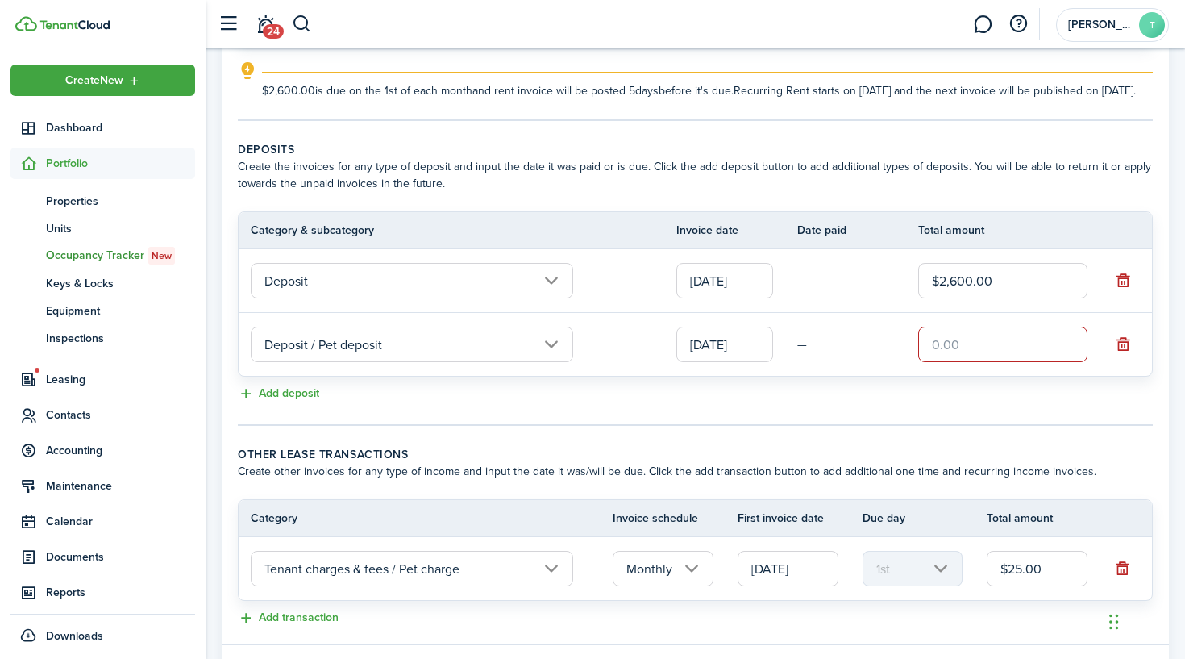
scroll to position [250, 0]
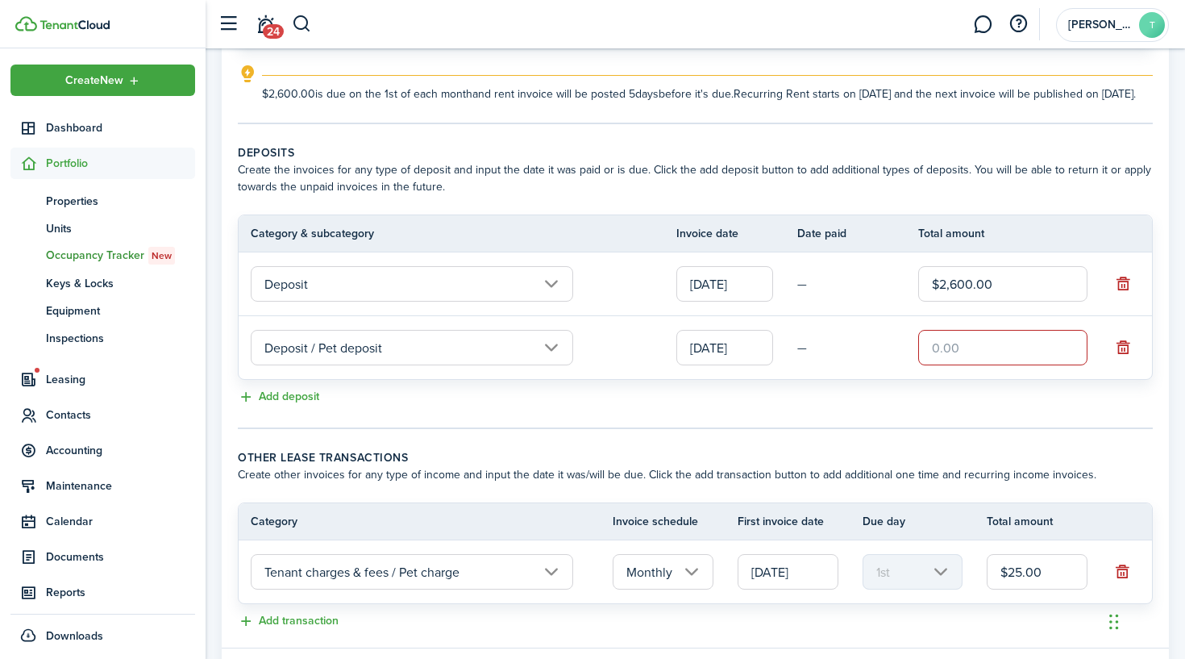
click at [1024, 365] on input "text" at bounding box center [1002, 347] width 169 height 35
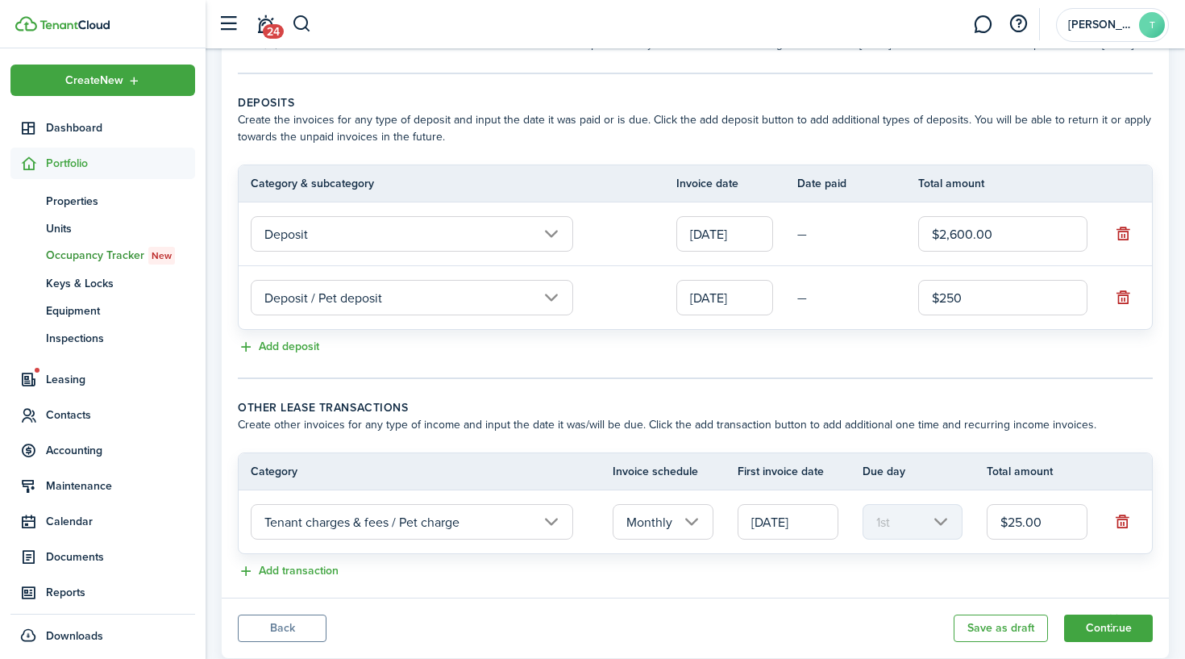
type input "$250.00"
click at [925, 379] on tc-wizard-step "Deposits Create the invoices for any type of deposit and input the date it was …" at bounding box center [695, 236] width 915 height 285
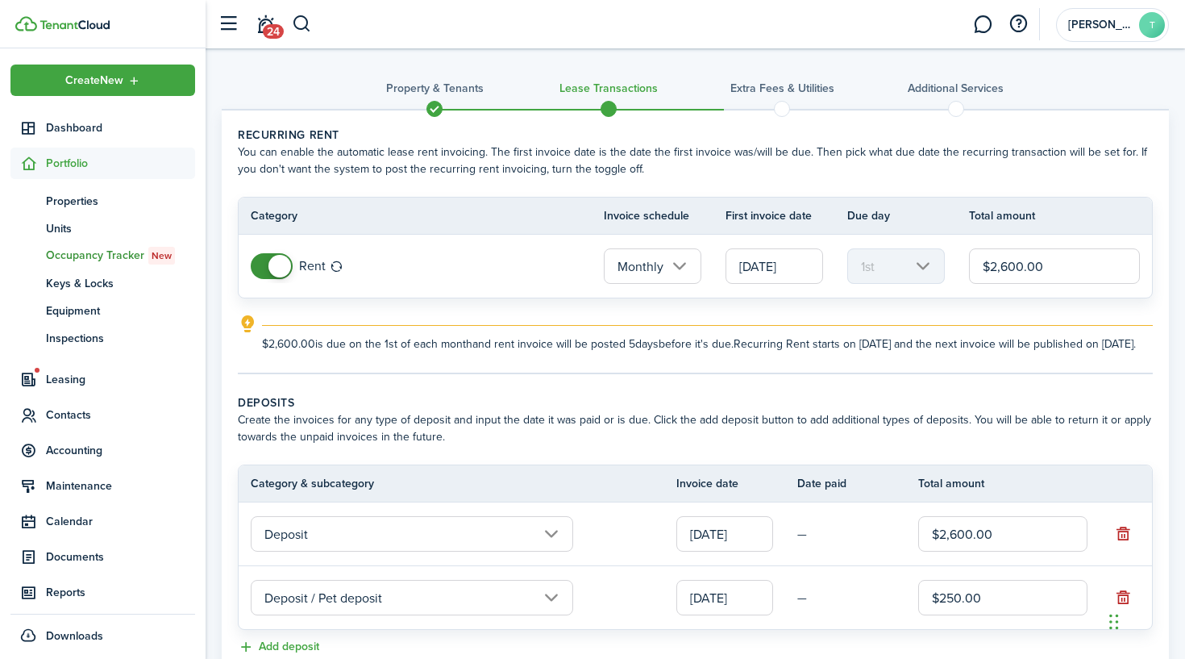
scroll to position [0, 0]
